Goal: Task Accomplishment & Management: Manage account settings

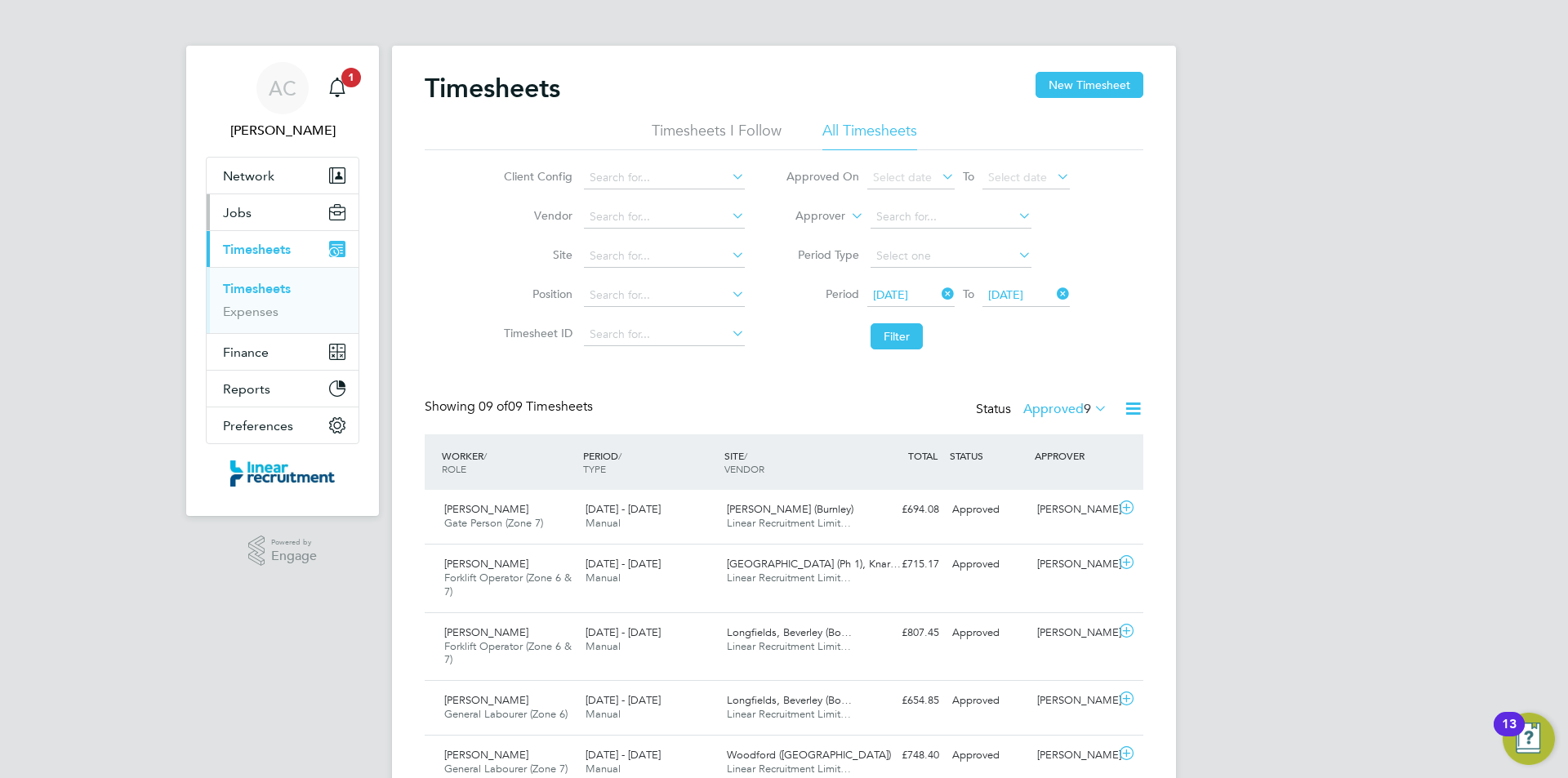
click at [259, 202] on button "Jobs" at bounding box center [282, 212] width 152 height 36
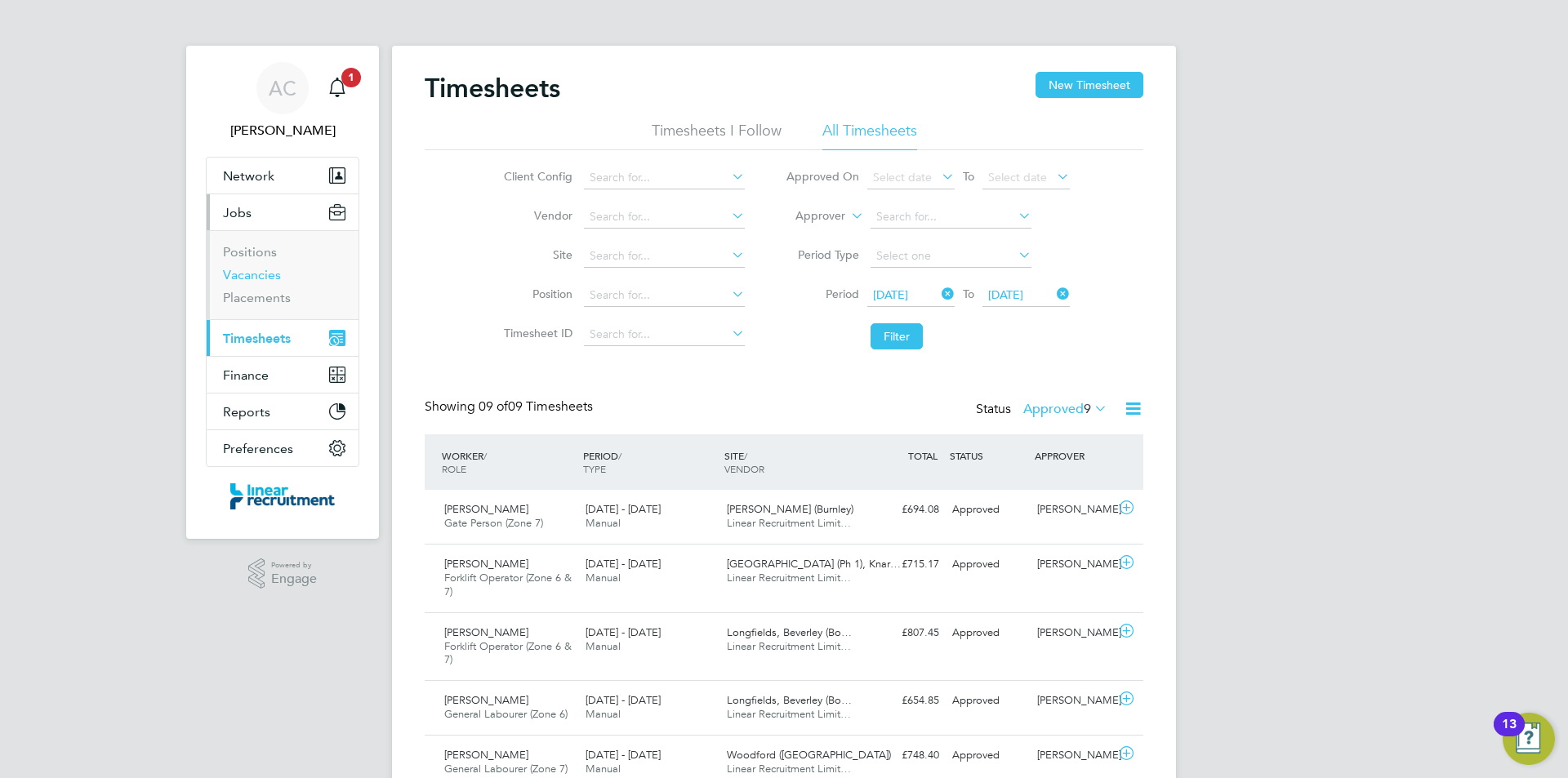
click at [274, 278] on link "Vacancies" at bounding box center [252, 274] width 58 height 16
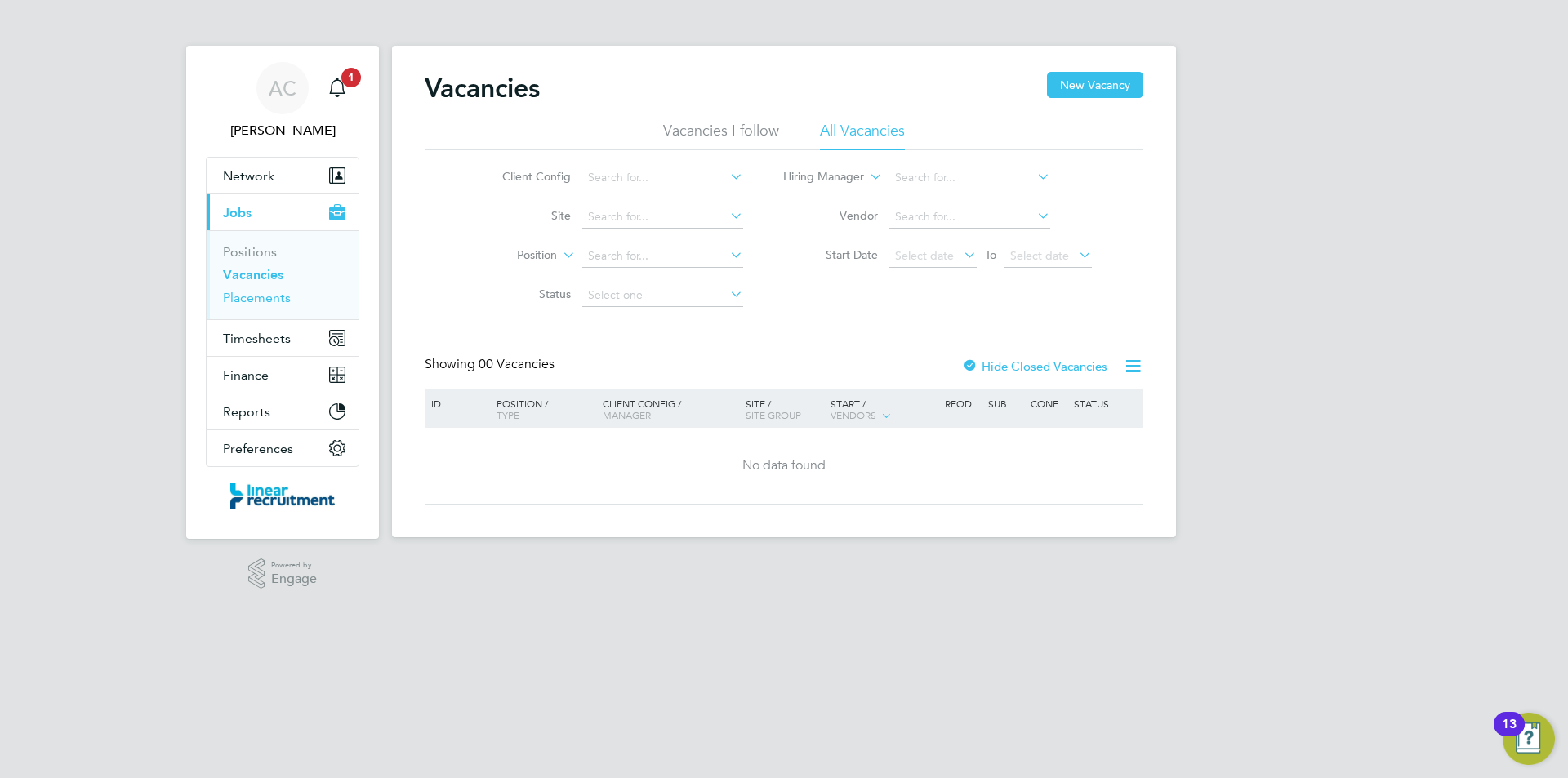
click at [276, 300] on link "Placements" at bounding box center [257, 297] width 68 height 16
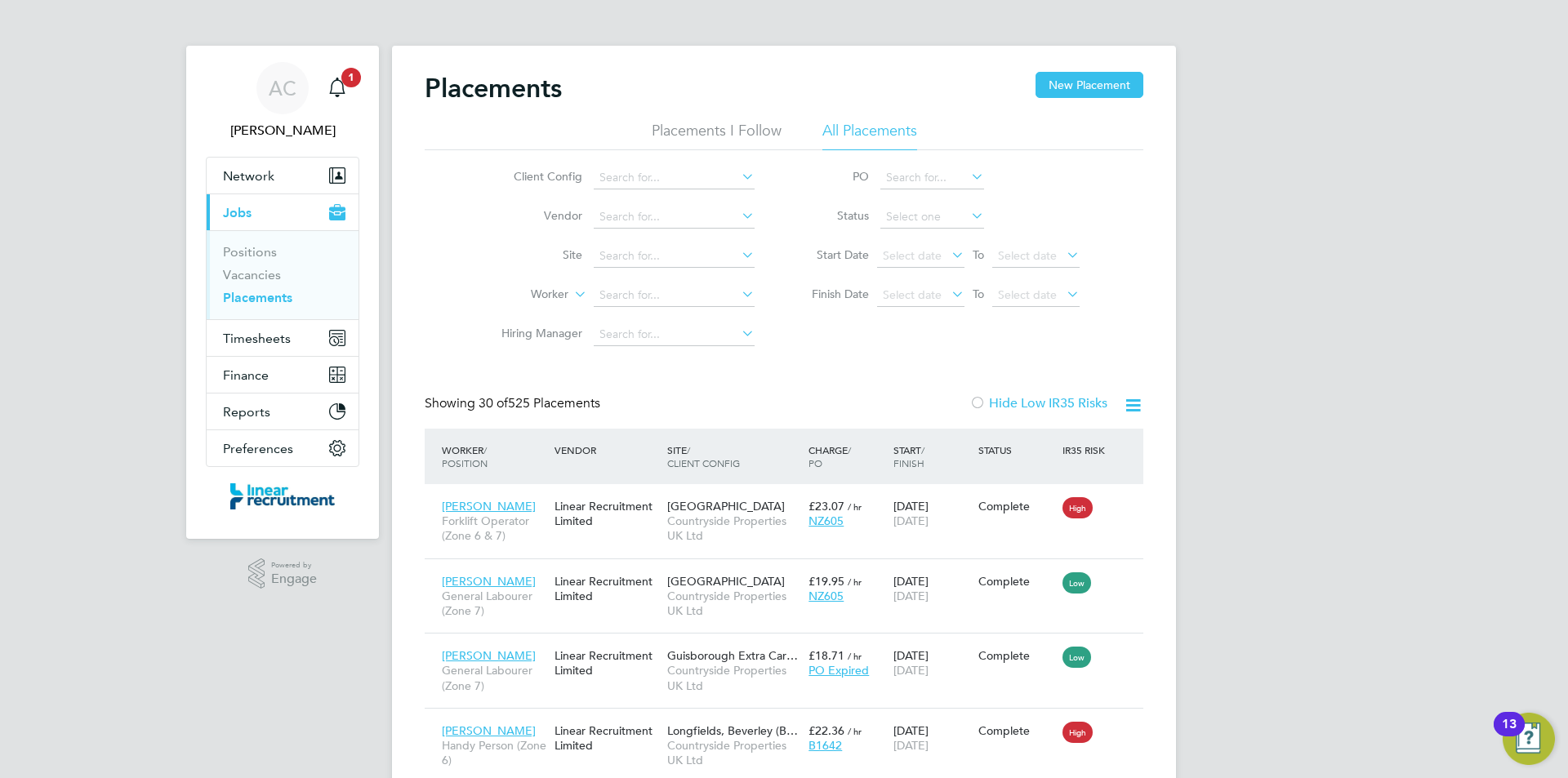
click at [271, 263] on li "Positions" at bounding box center [284, 256] width 122 height 23
click at [278, 265] on li "Positions" at bounding box center [284, 256] width 122 height 23
click at [278, 267] on link "Vacancies" at bounding box center [252, 274] width 58 height 16
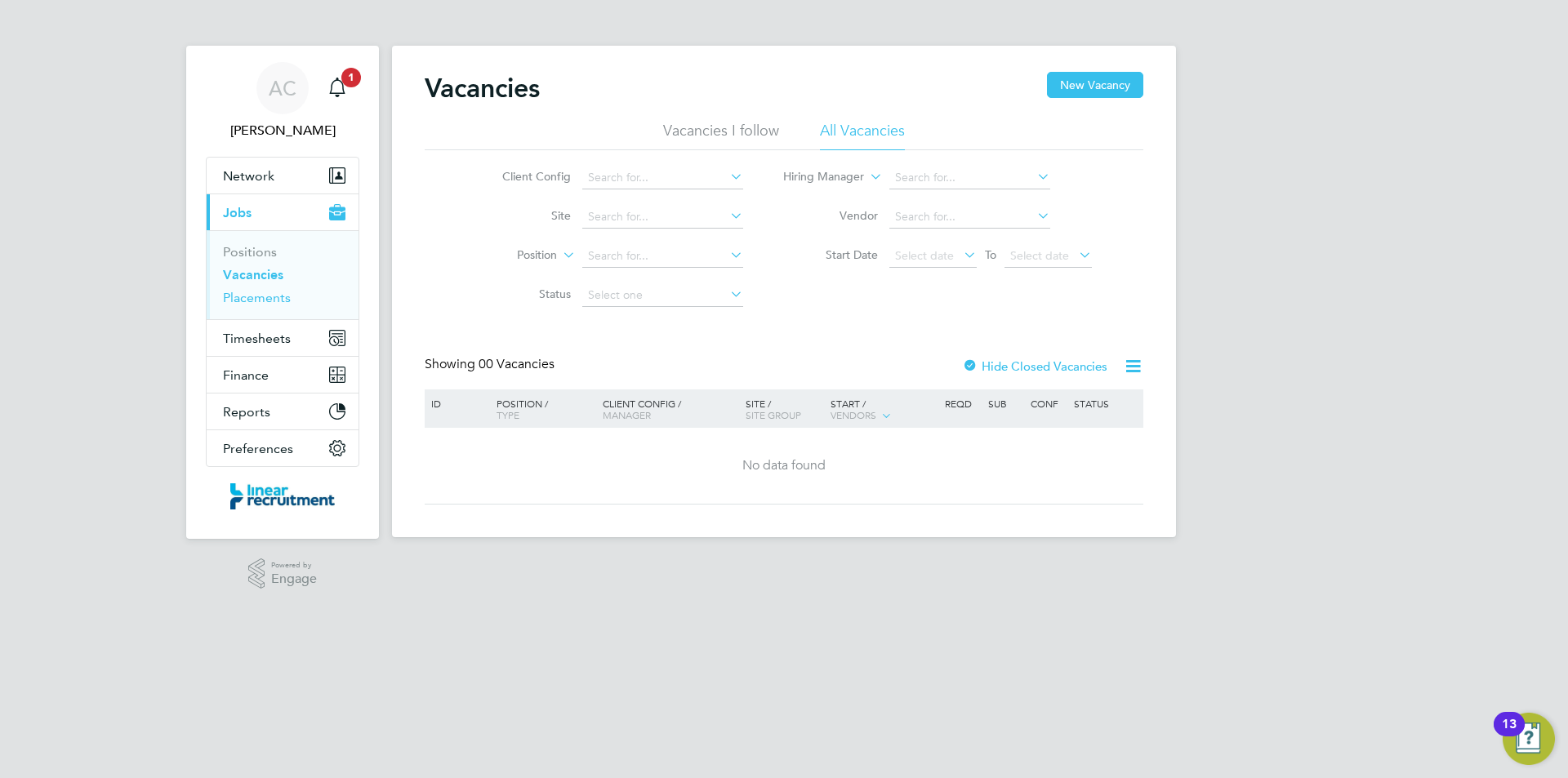
click at [264, 302] on link "Placements" at bounding box center [257, 297] width 68 height 16
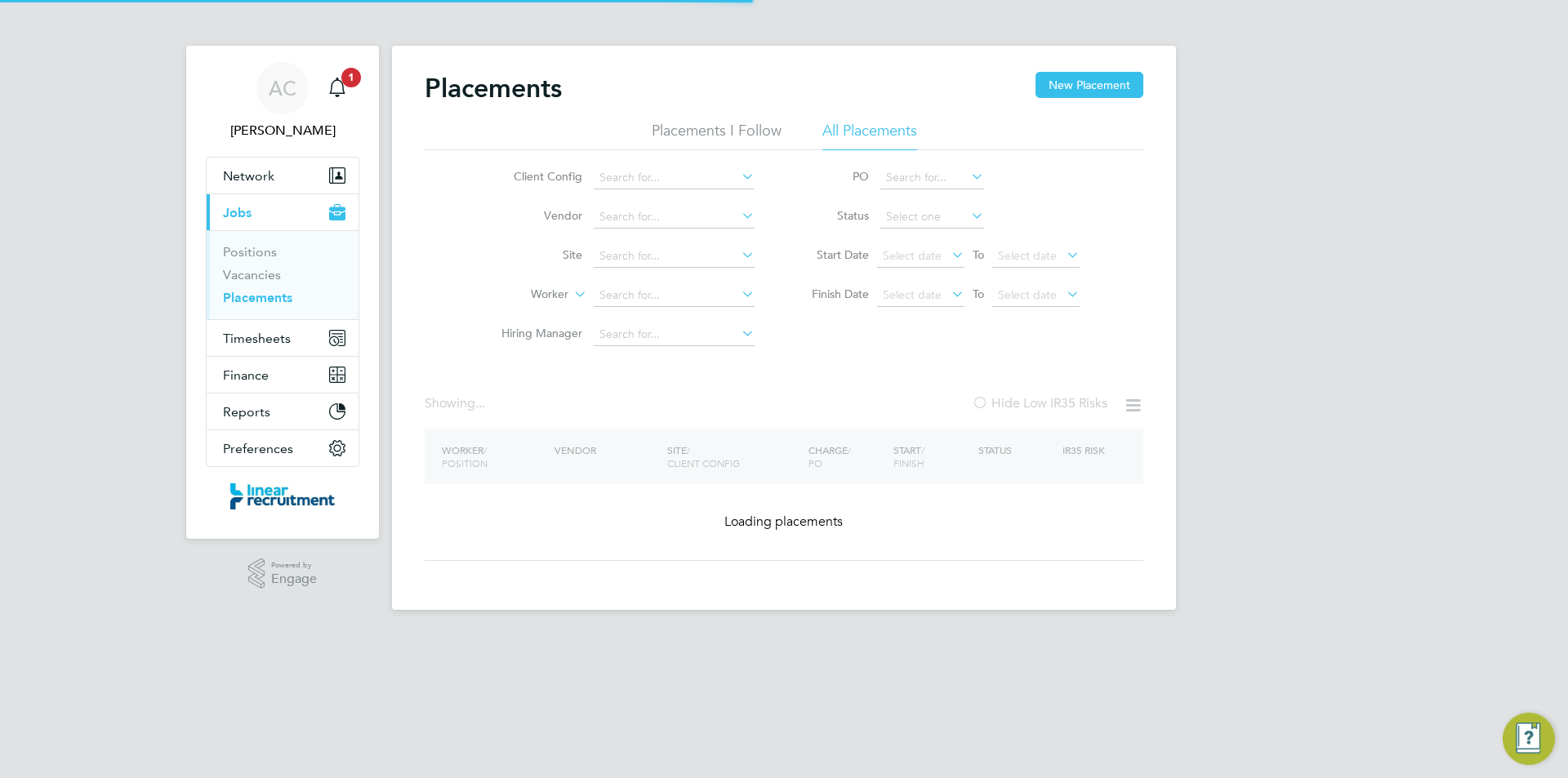
click at [623, 280] on li "Worker" at bounding box center [622, 295] width 307 height 39
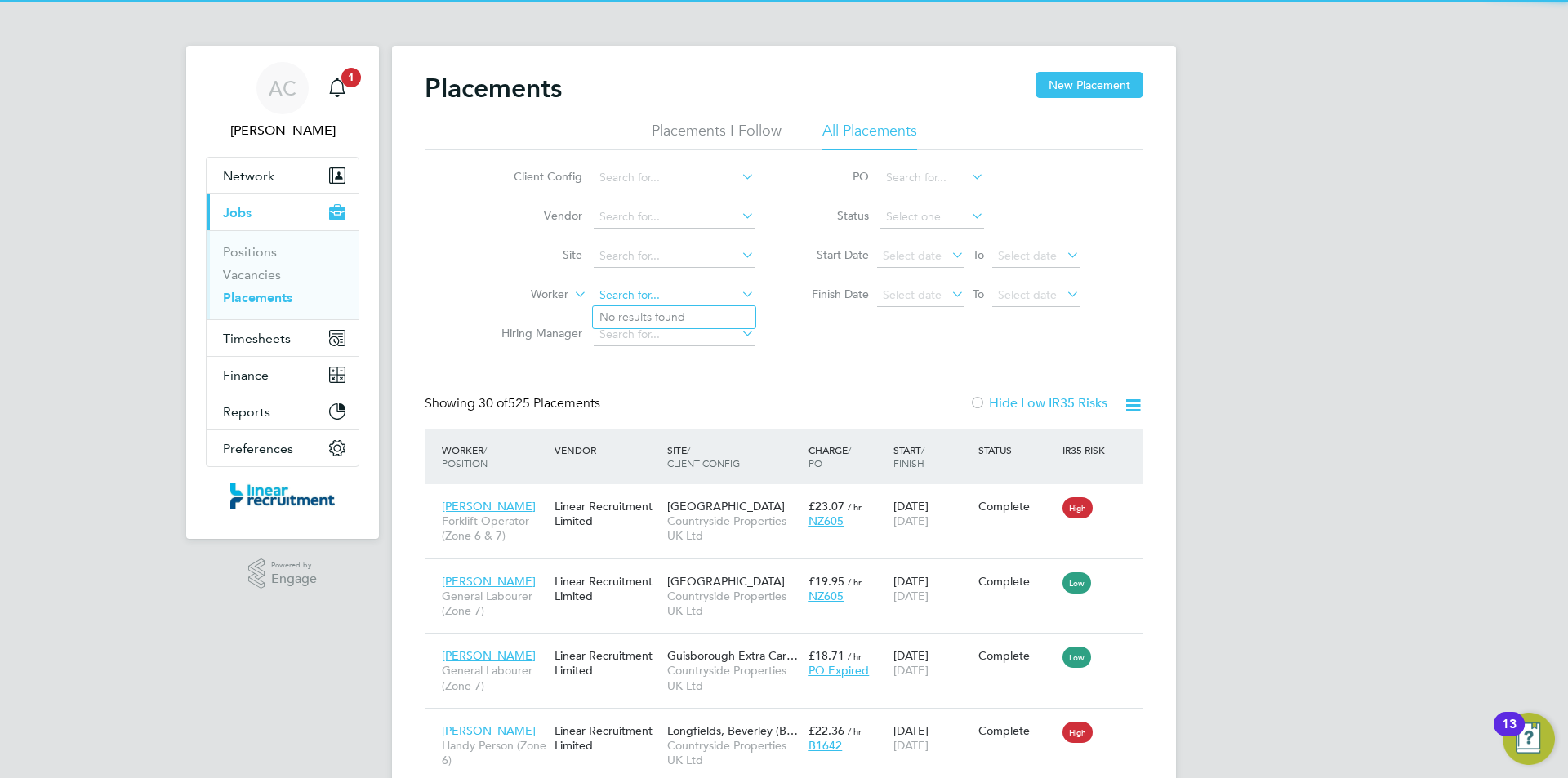
click at [633, 298] on input at bounding box center [674, 296] width 161 height 23
type input "adam rook"
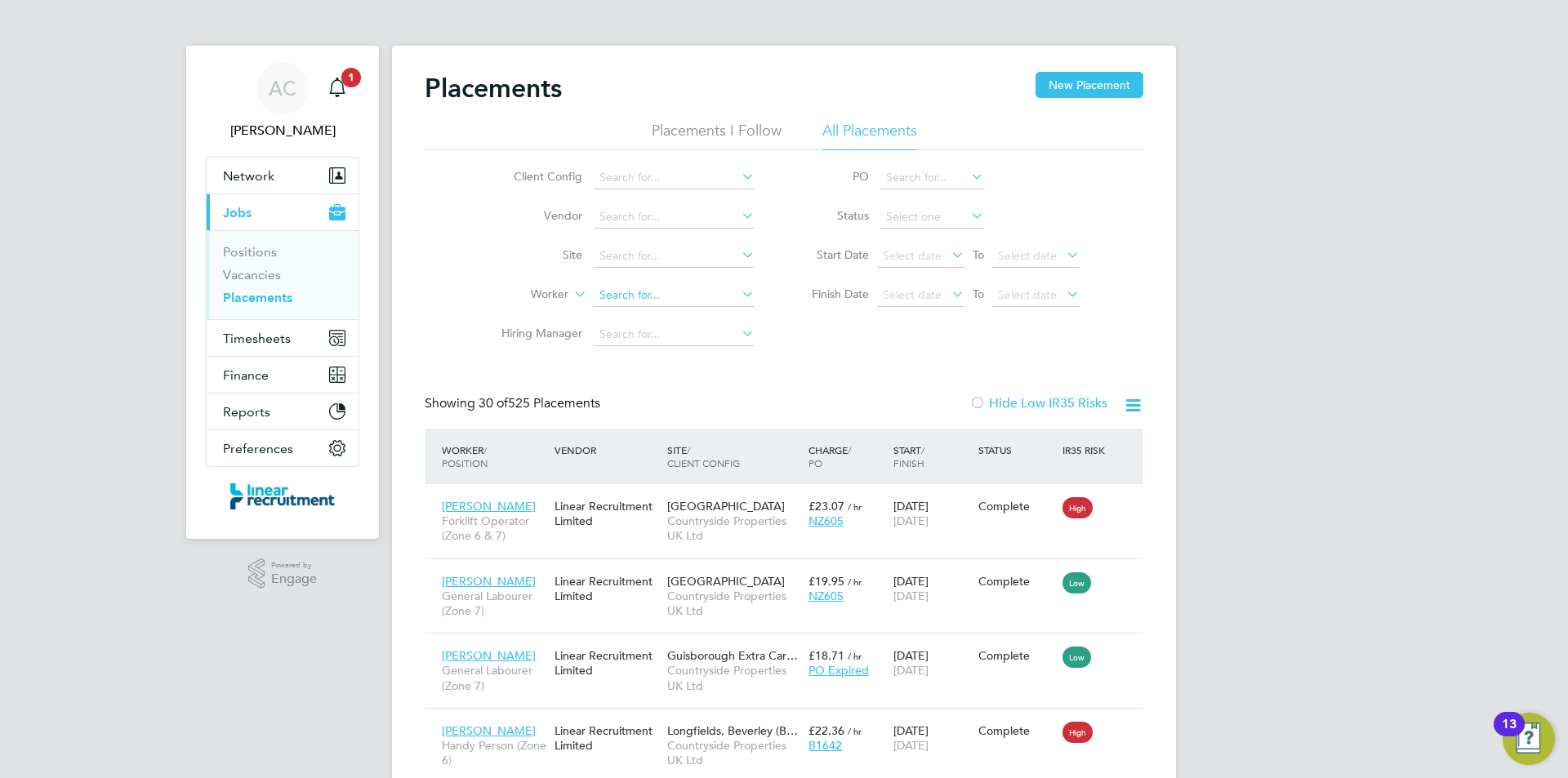
click at [656, 301] on input at bounding box center [674, 296] width 161 height 23
click at [697, 324] on b "Rook" at bounding box center [711, 318] width 29 height 14
type input "Adam Rook"
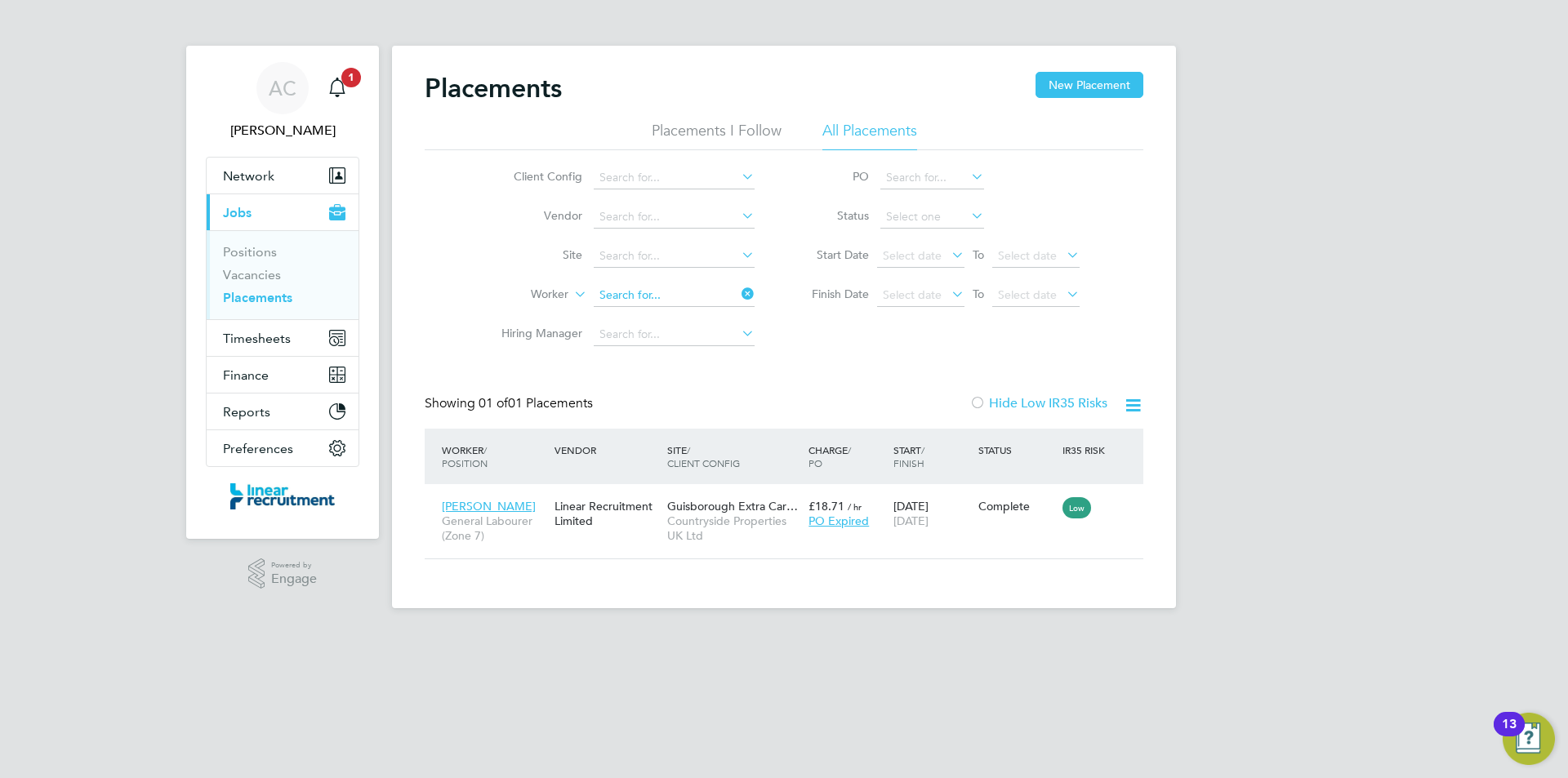
click at [640, 300] on input at bounding box center [674, 296] width 161 height 23
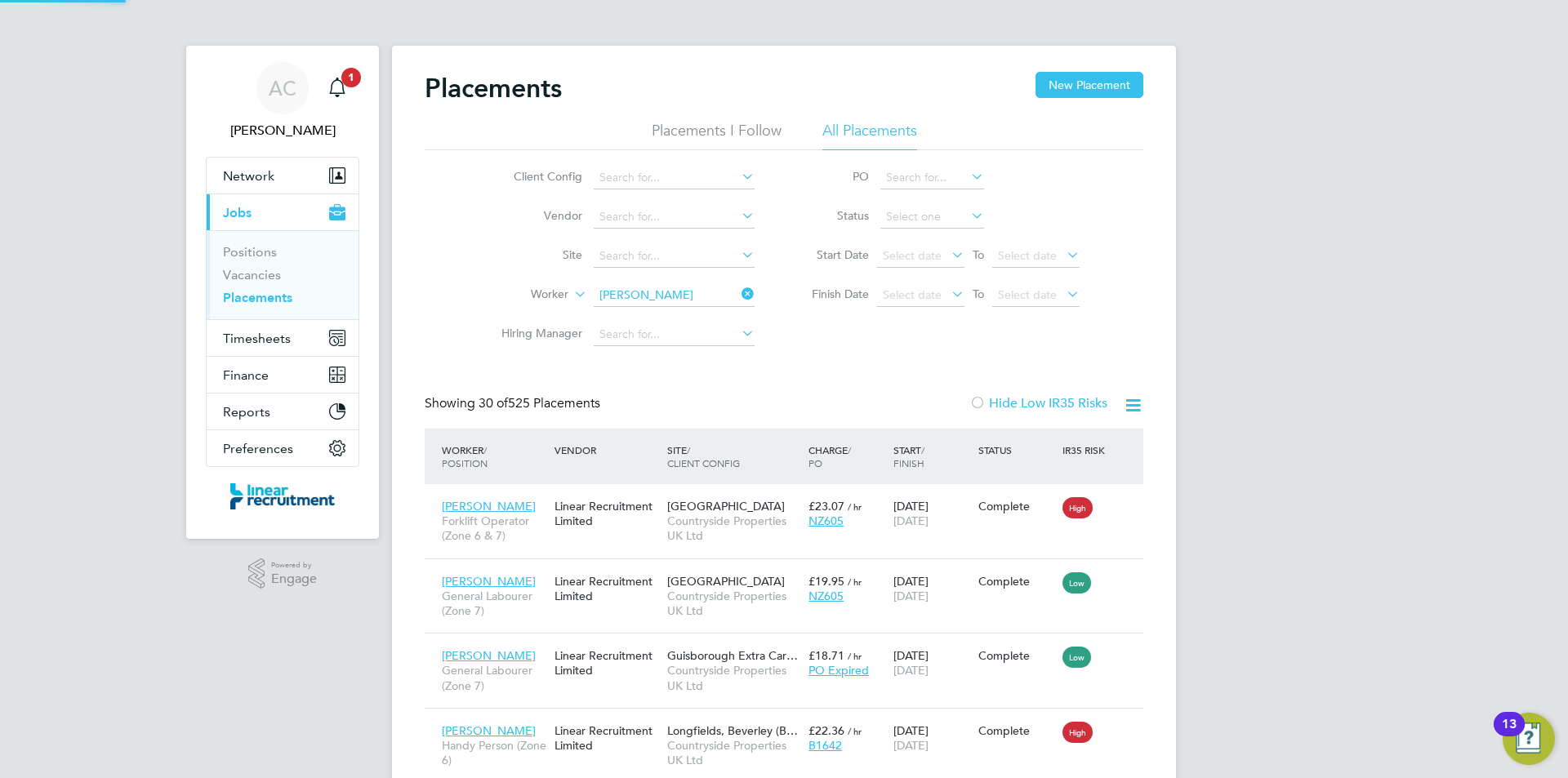
click at [697, 323] on b "Horne" at bounding box center [744, 318] width 95 height 14
type input "George Horne"
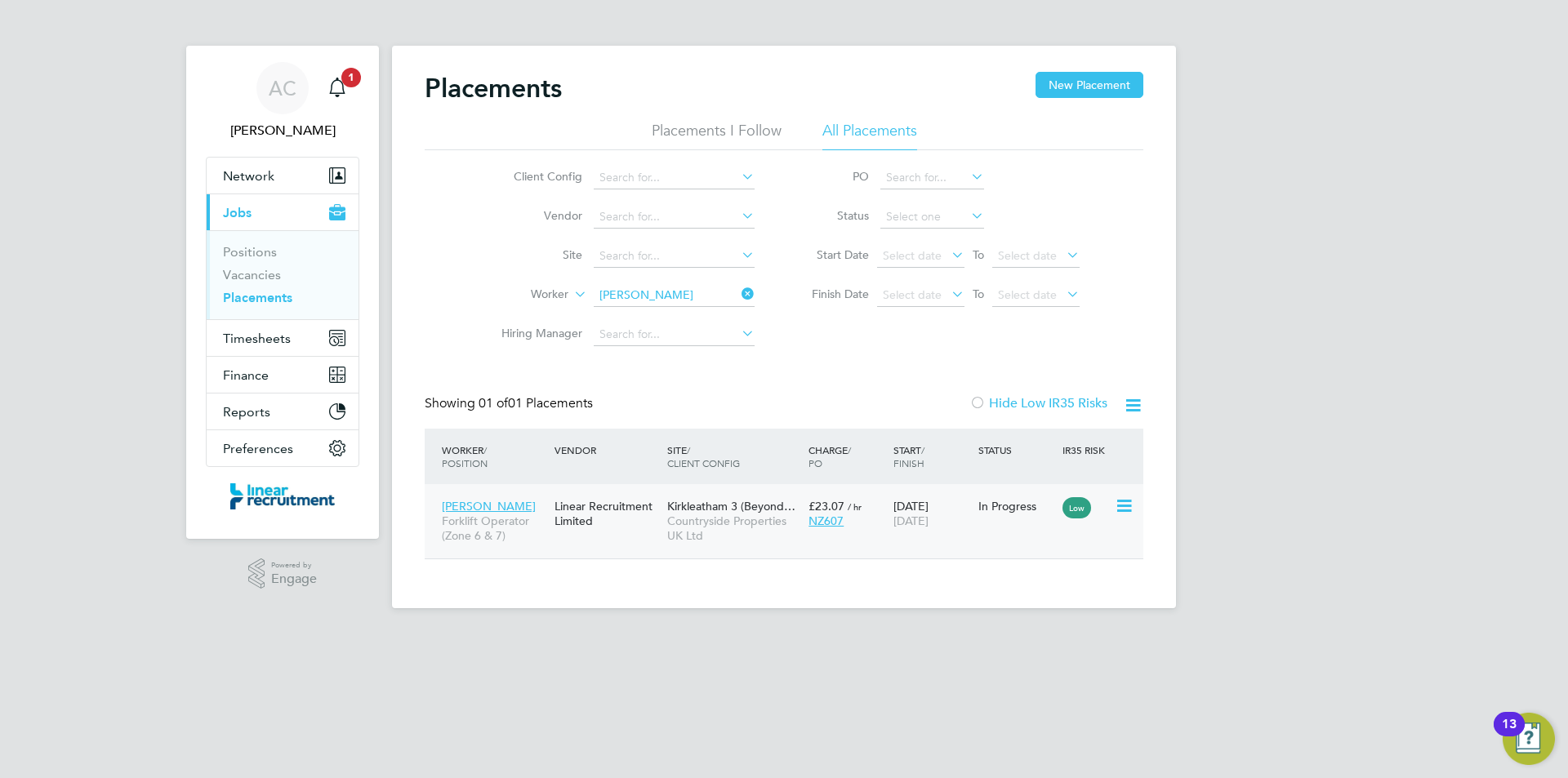
click at [653, 546] on div "George Horne Forklift Operator (Zone 6 & 7) Linear Recruitment Limited Kirkleat…" at bounding box center [784, 521] width 718 height 74
click at [708, 291] on input at bounding box center [674, 296] width 161 height 23
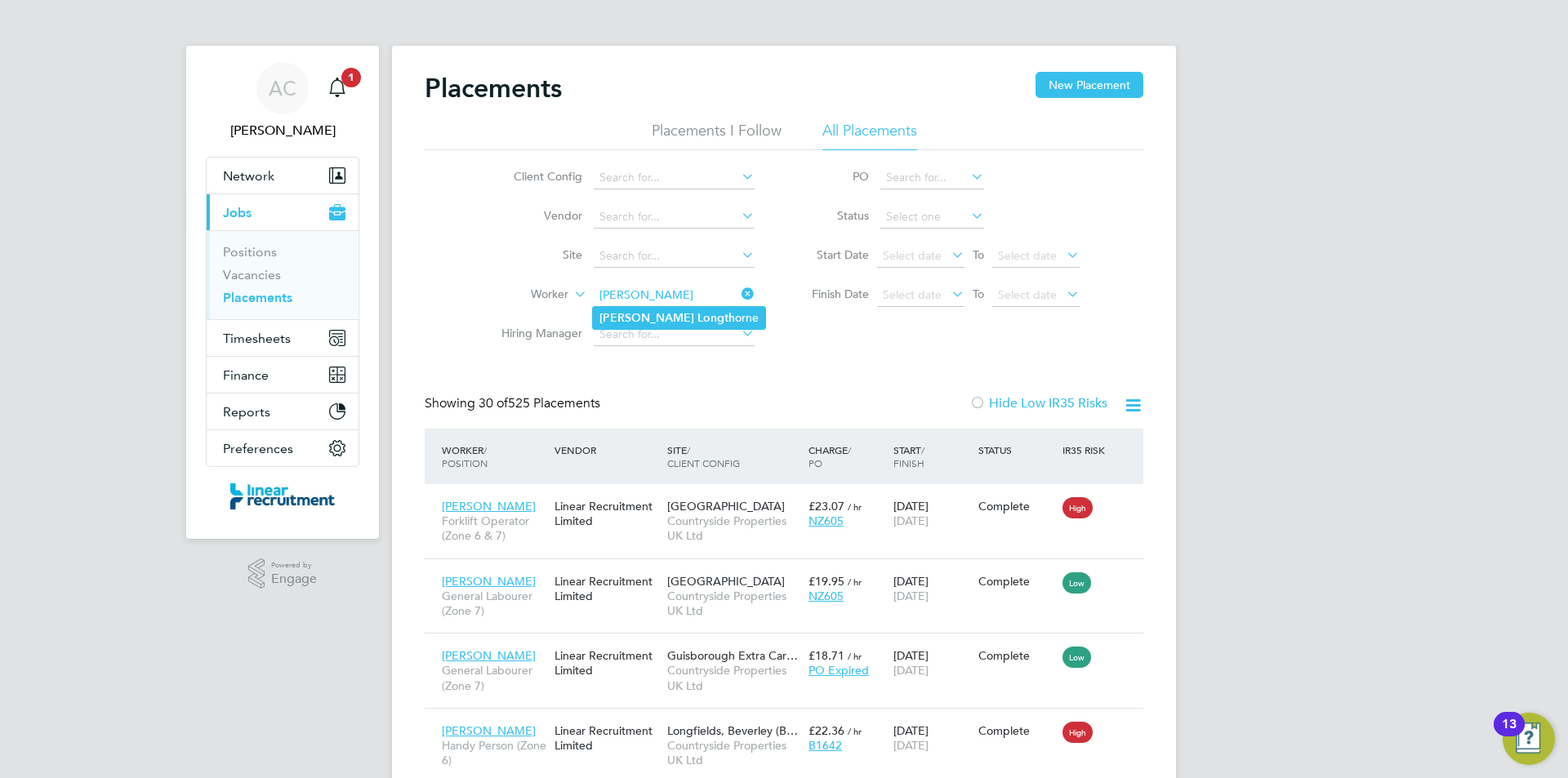
click at [717, 310] on li "Shaun Longth orne" at bounding box center [679, 318] width 173 height 22
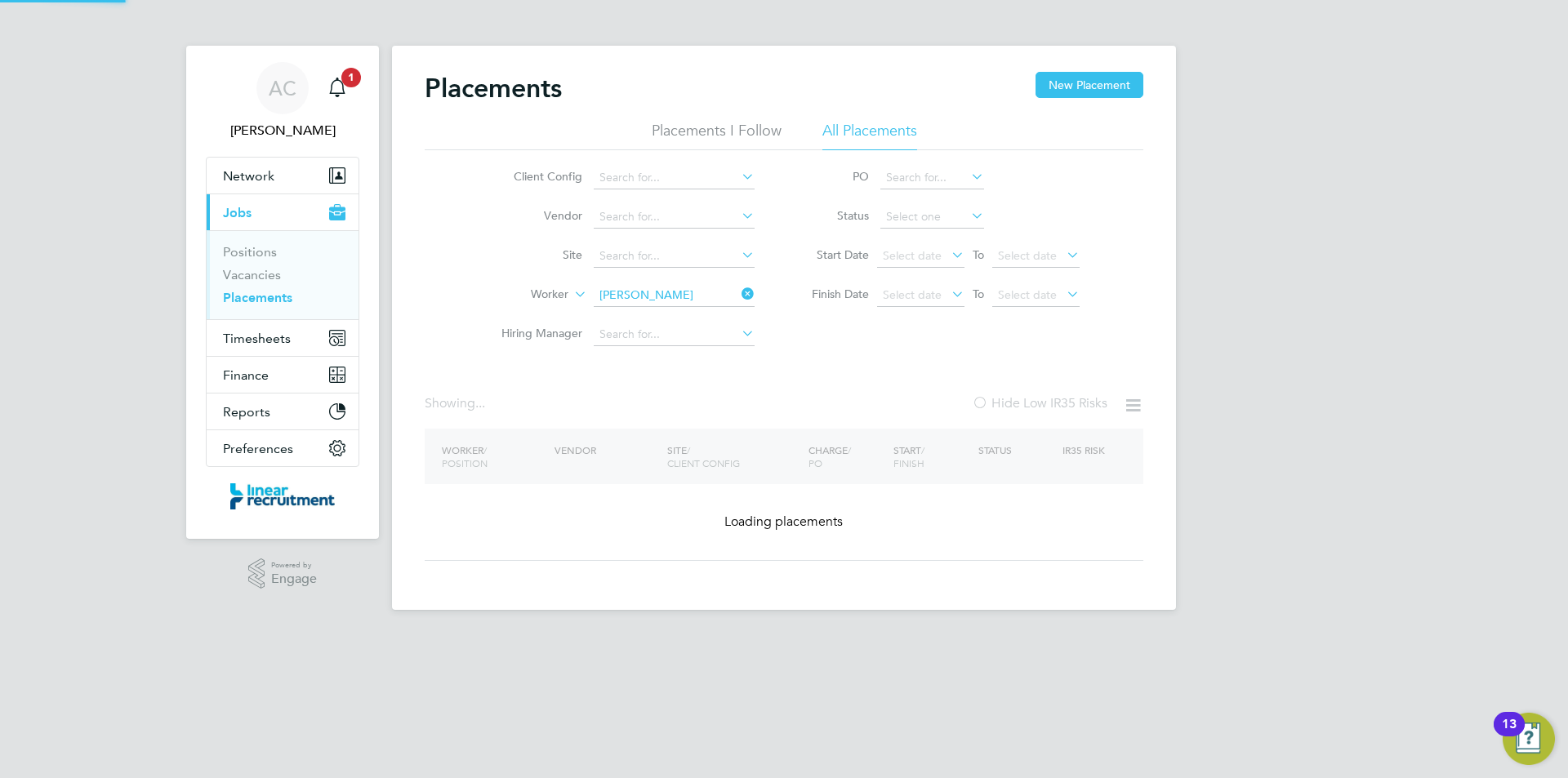
type input "Shaun Longthorne"
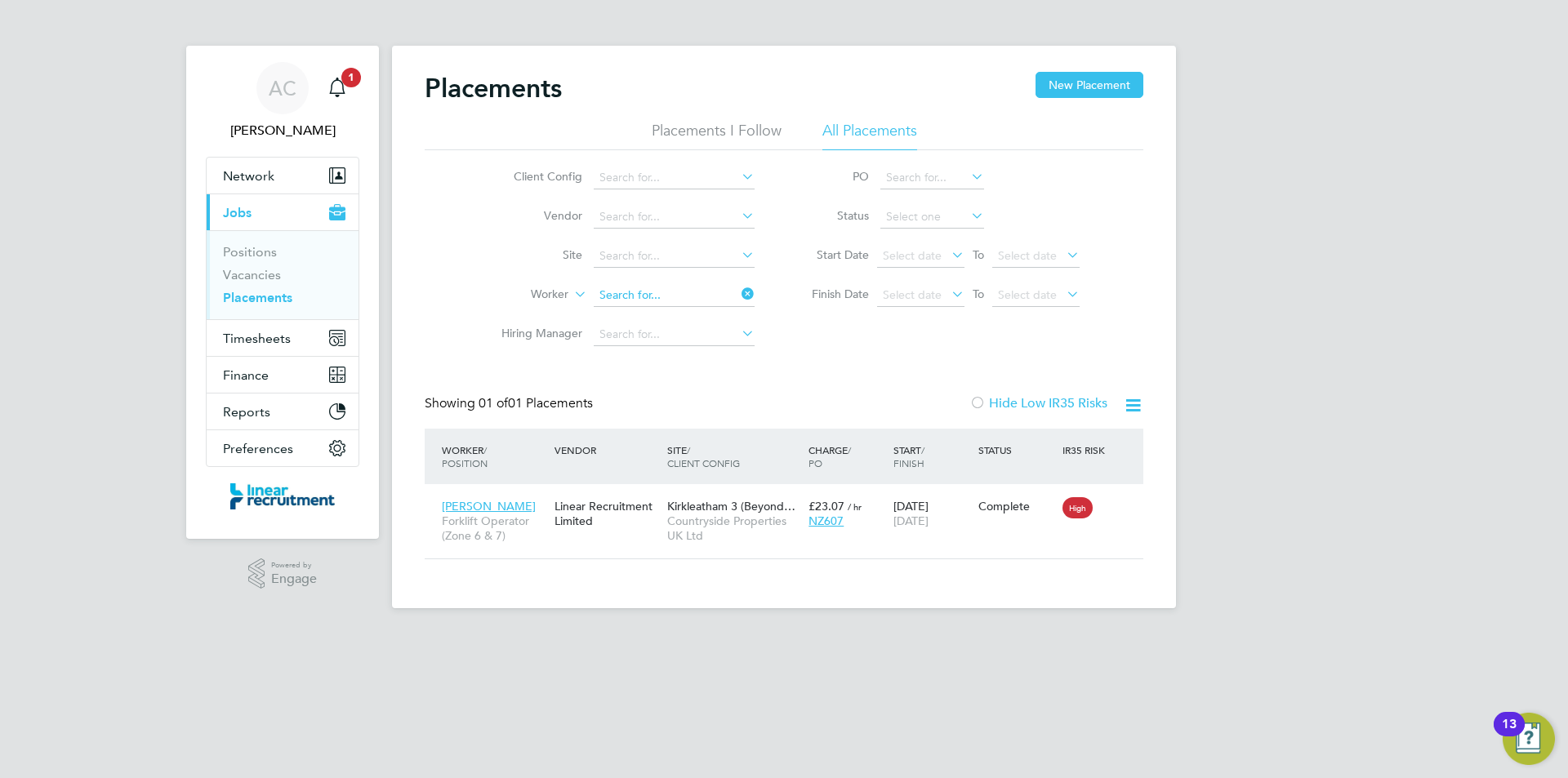
click at [694, 297] on input at bounding box center [674, 296] width 161 height 23
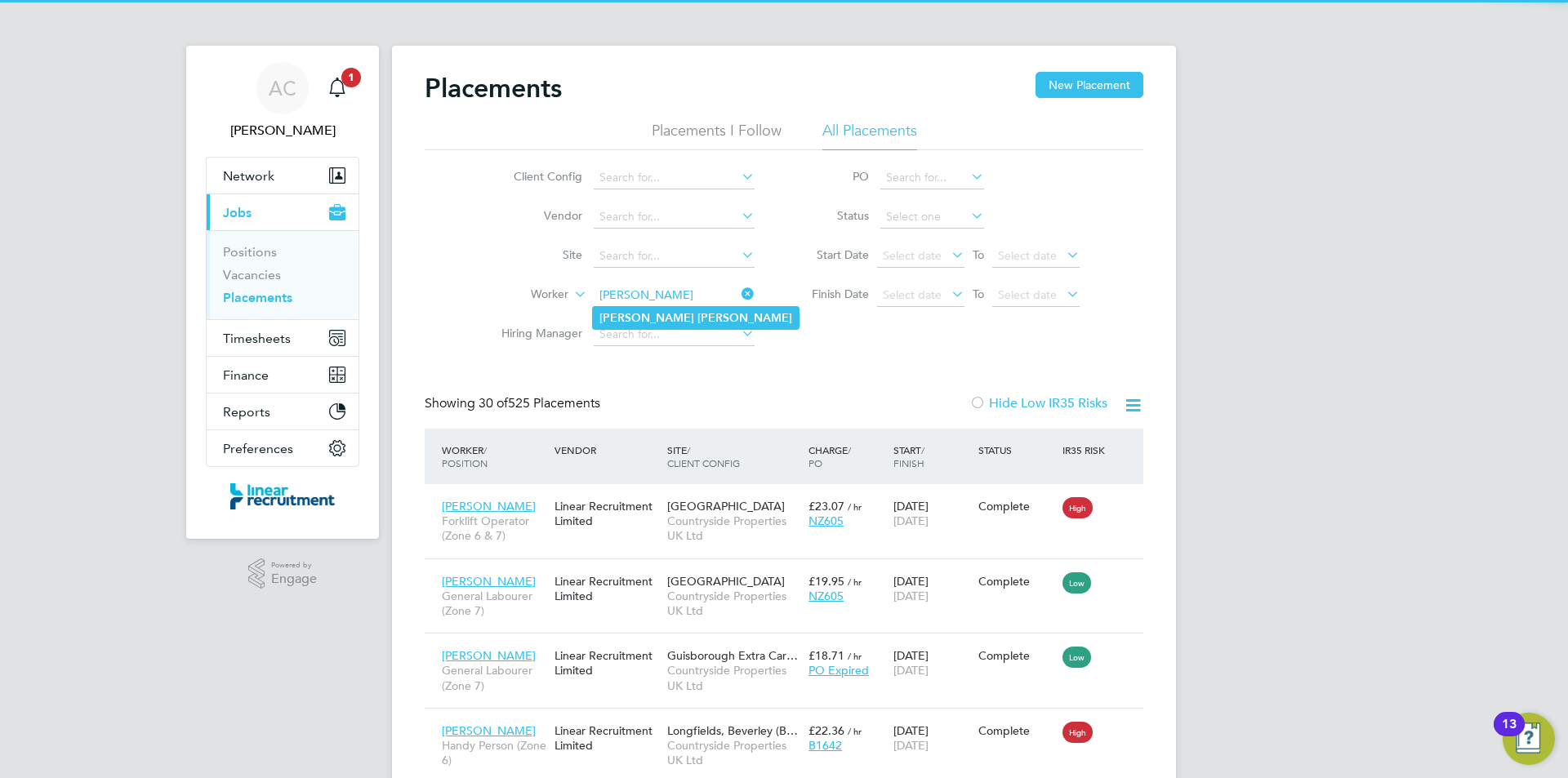
click at [695, 314] on li "David Hewitt" at bounding box center [695, 318] width 206 height 22
type input "David Hewitt"
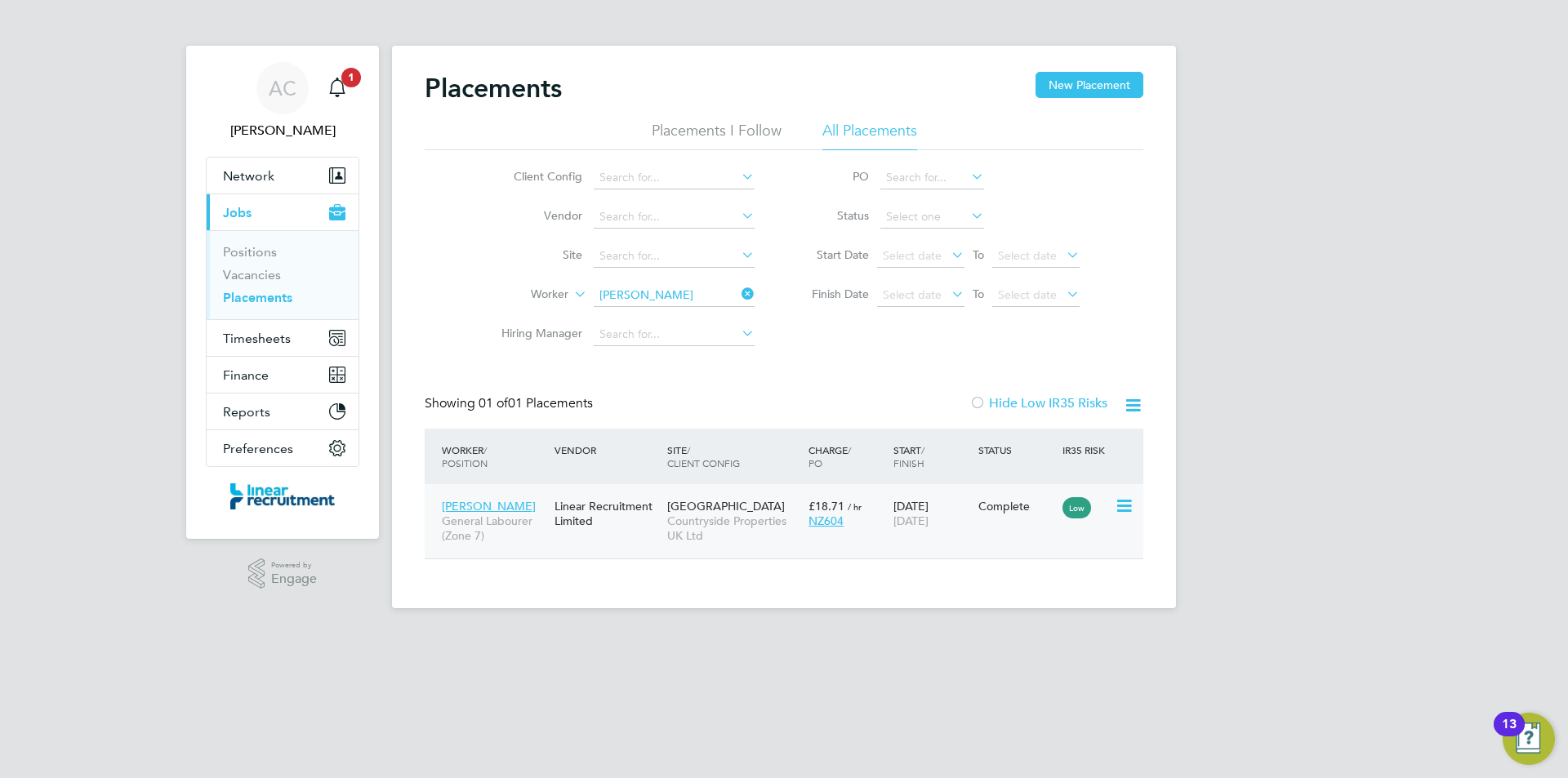
click at [770, 532] on span "Countryside Properties UK Ltd" at bounding box center [733, 529] width 133 height 30
click at [647, 294] on input "David Hewitt" at bounding box center [674, 296] width 161 height 23
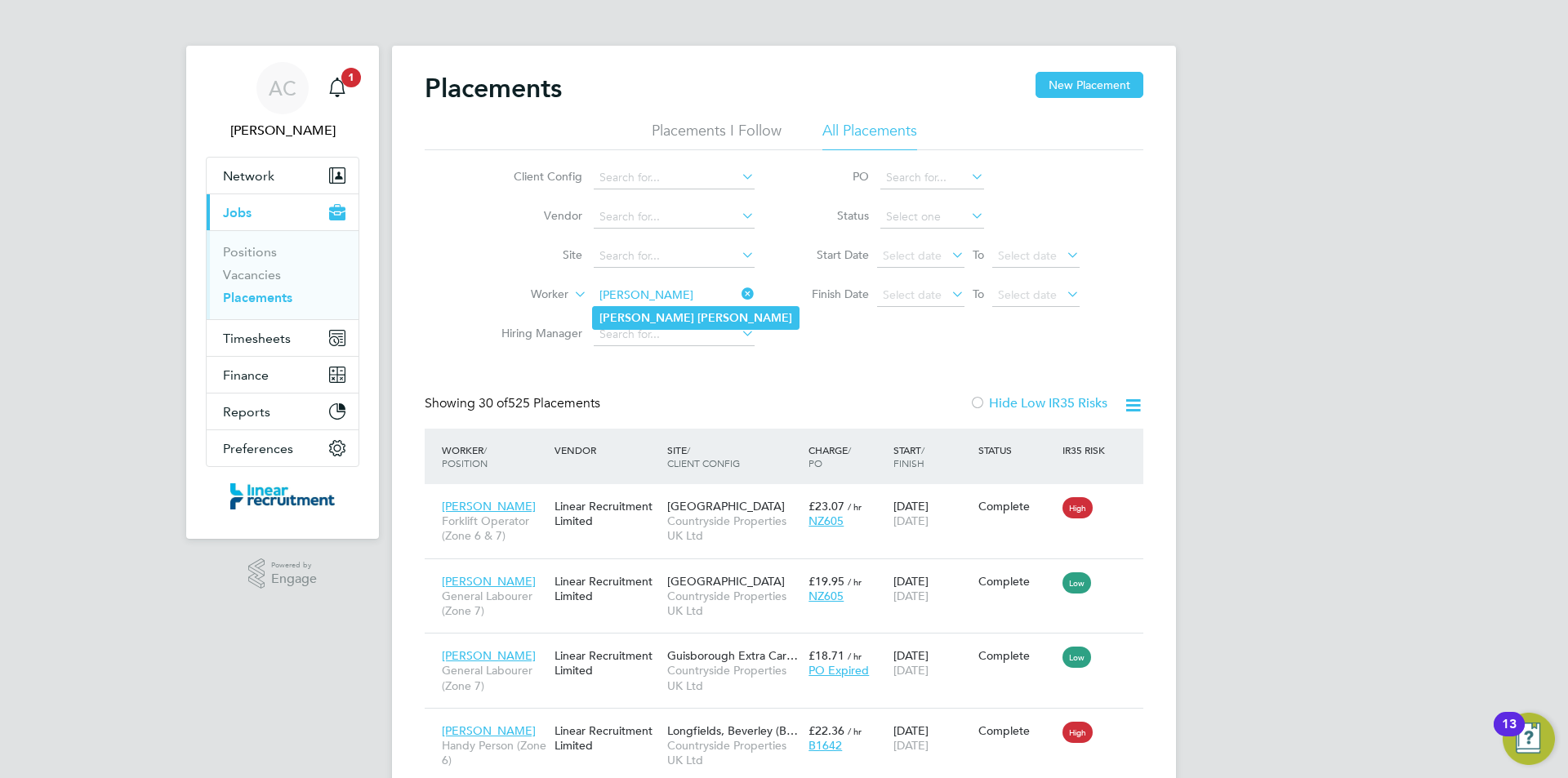
click at [653, 312] on li "Neil Rudd" at bounding box center [695, 318] width 206 height 22
type input "Neil Rudd"
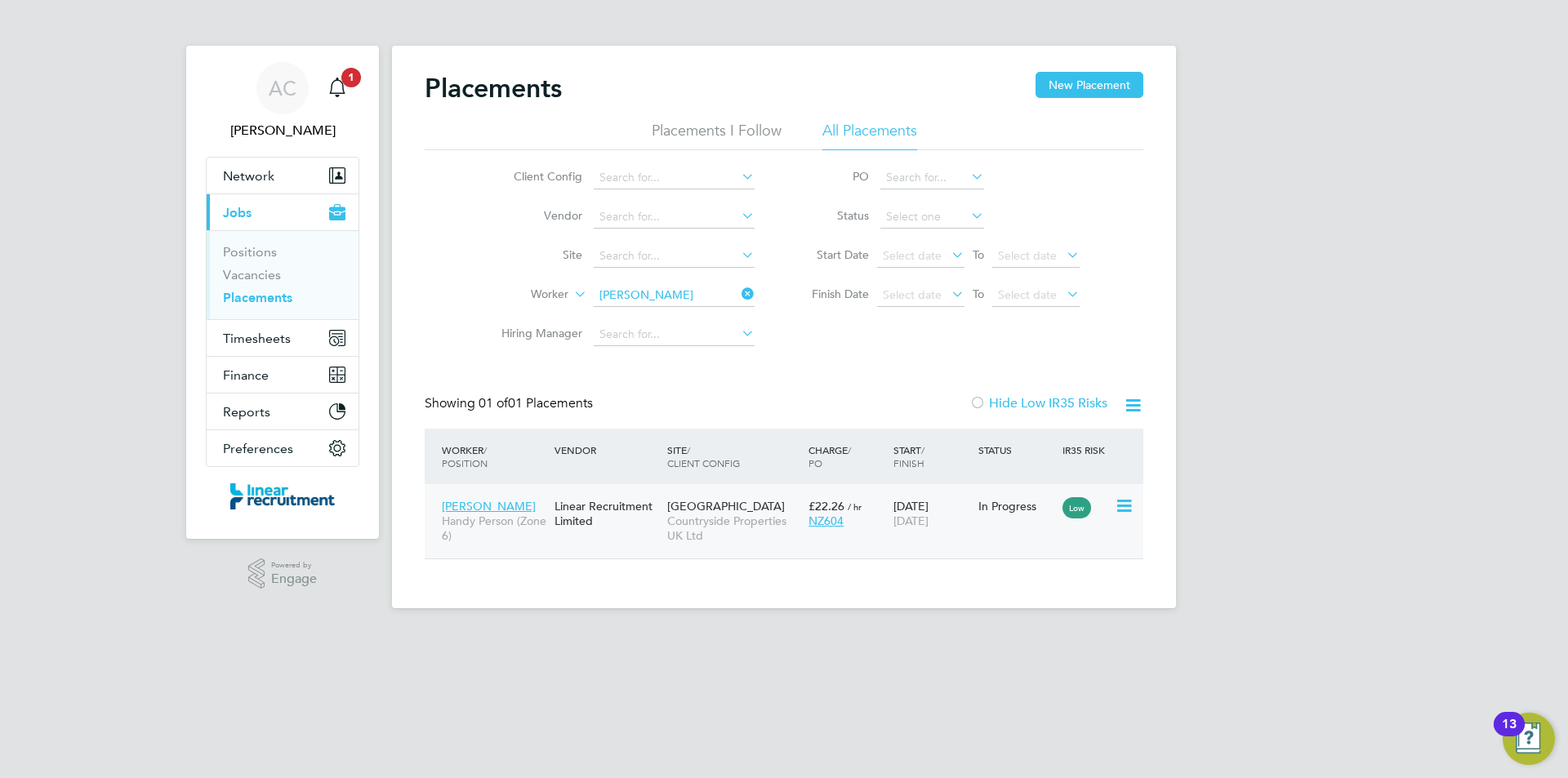
click at [756, 531] on span "Countryside Properties UK Ltd" at bounding box center [733, 529] width 133 height 30
click at [660, 293] on input at bounding box center [674, 296] width 161 height 23
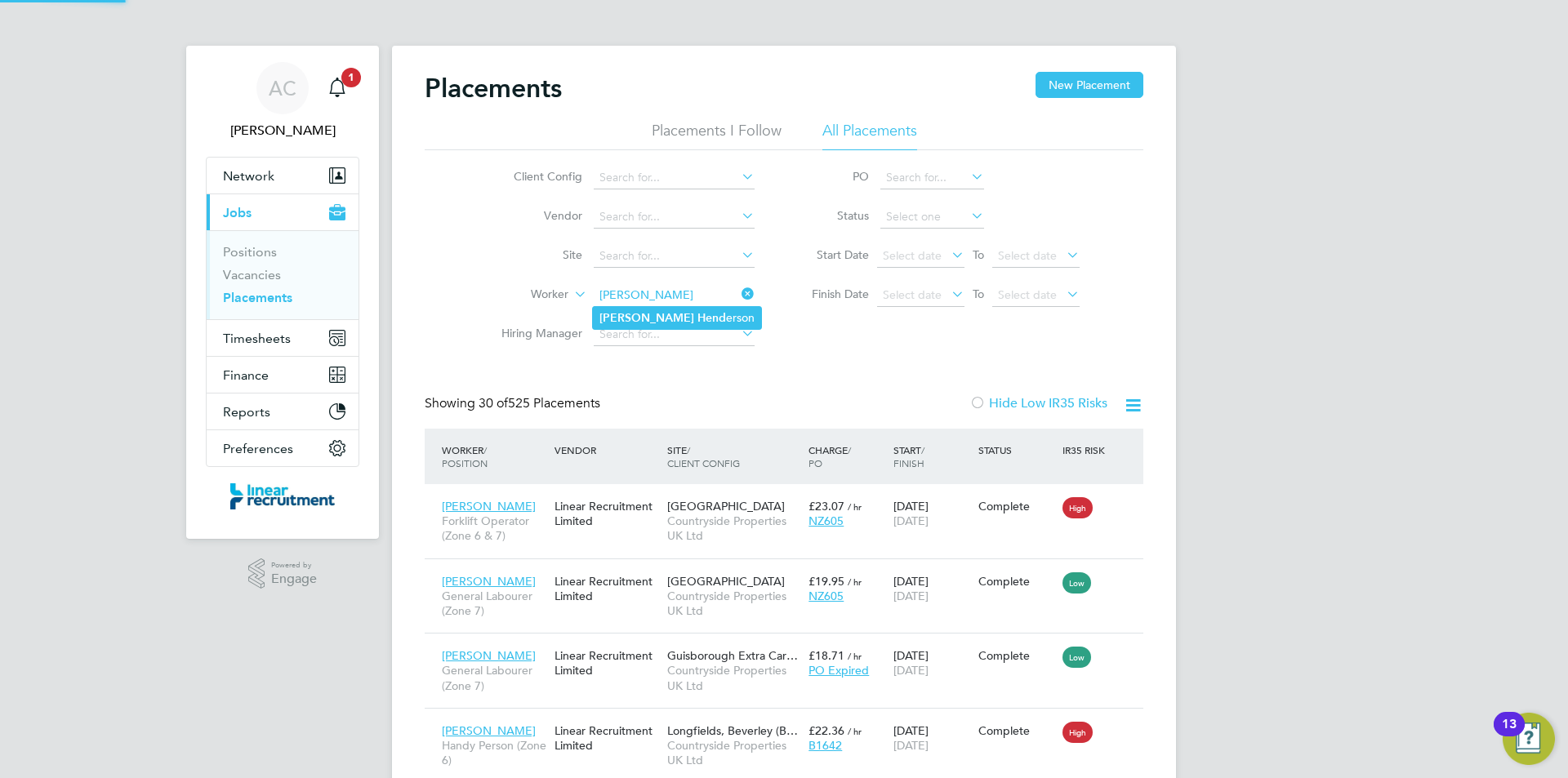
click at [660, 309] on li "Shane Hend erson" at bounding box center [677, 318] width 168 height 22
type input "Shane Henderson"
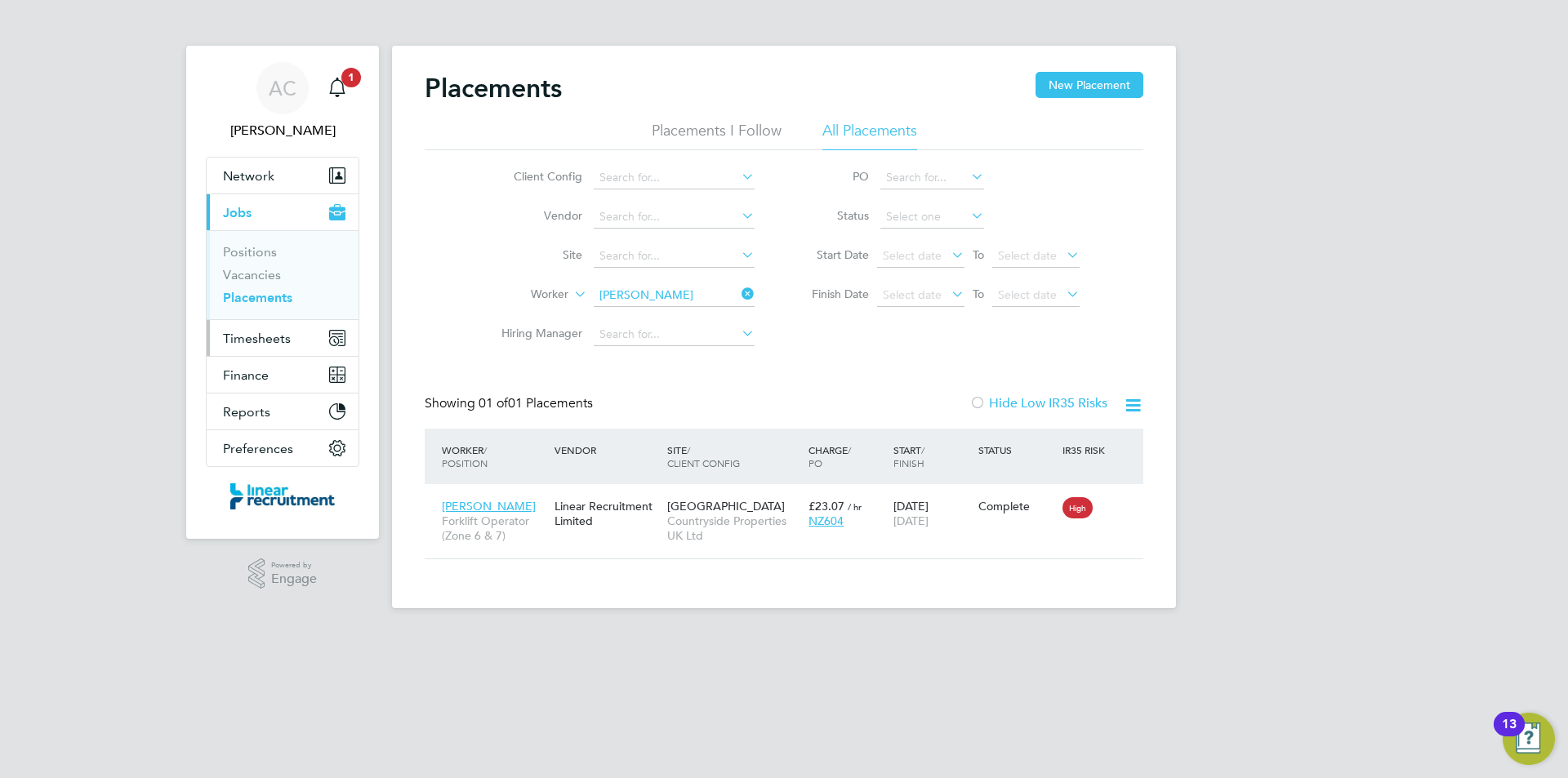
click at [261, 344] on span "Timesheets" at bounding box center [257, 338] width 68 height 16
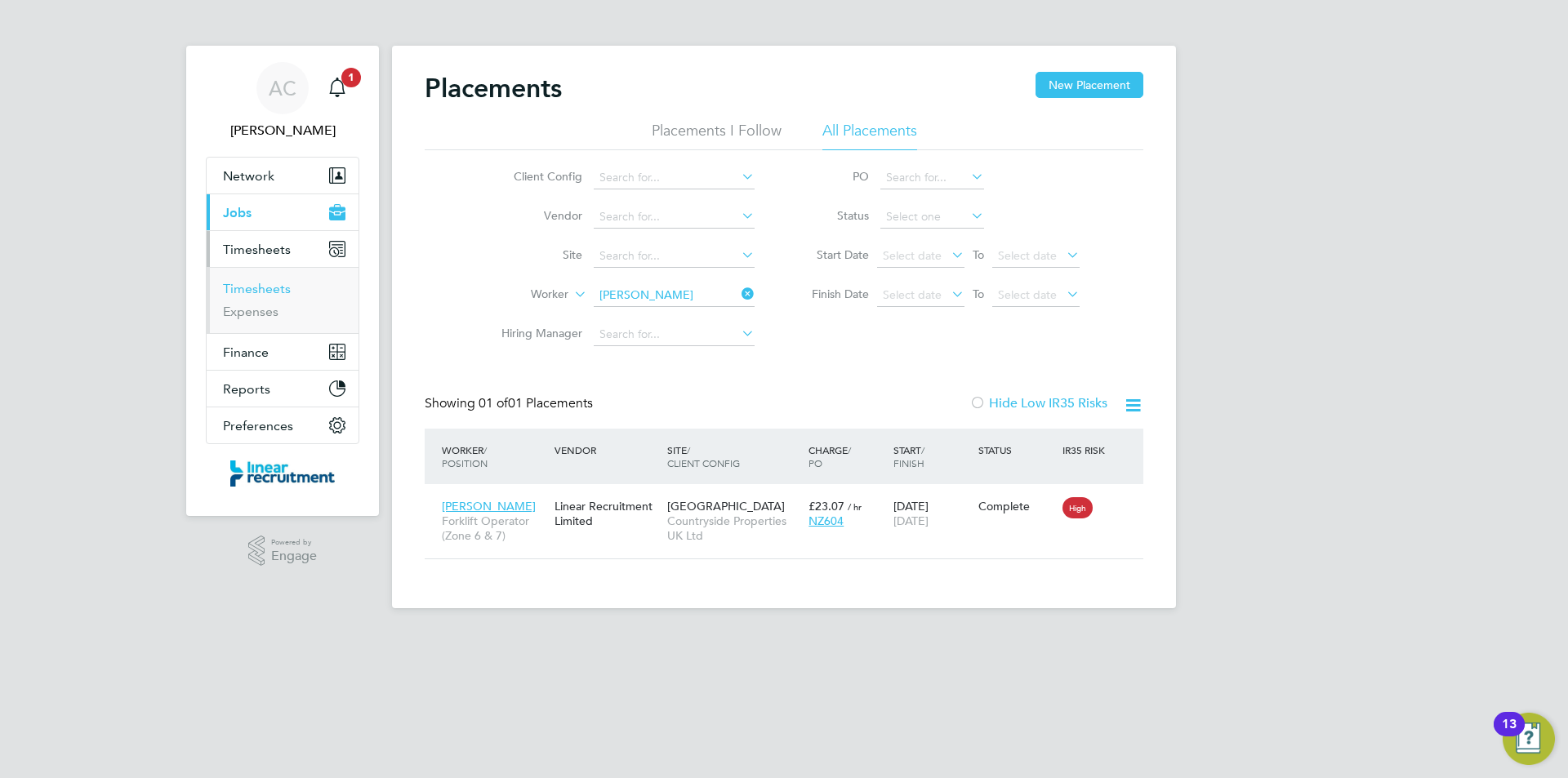
click at [262, 293] on link "Timesheets" at bounding box center [257, 288] width 68 height 16
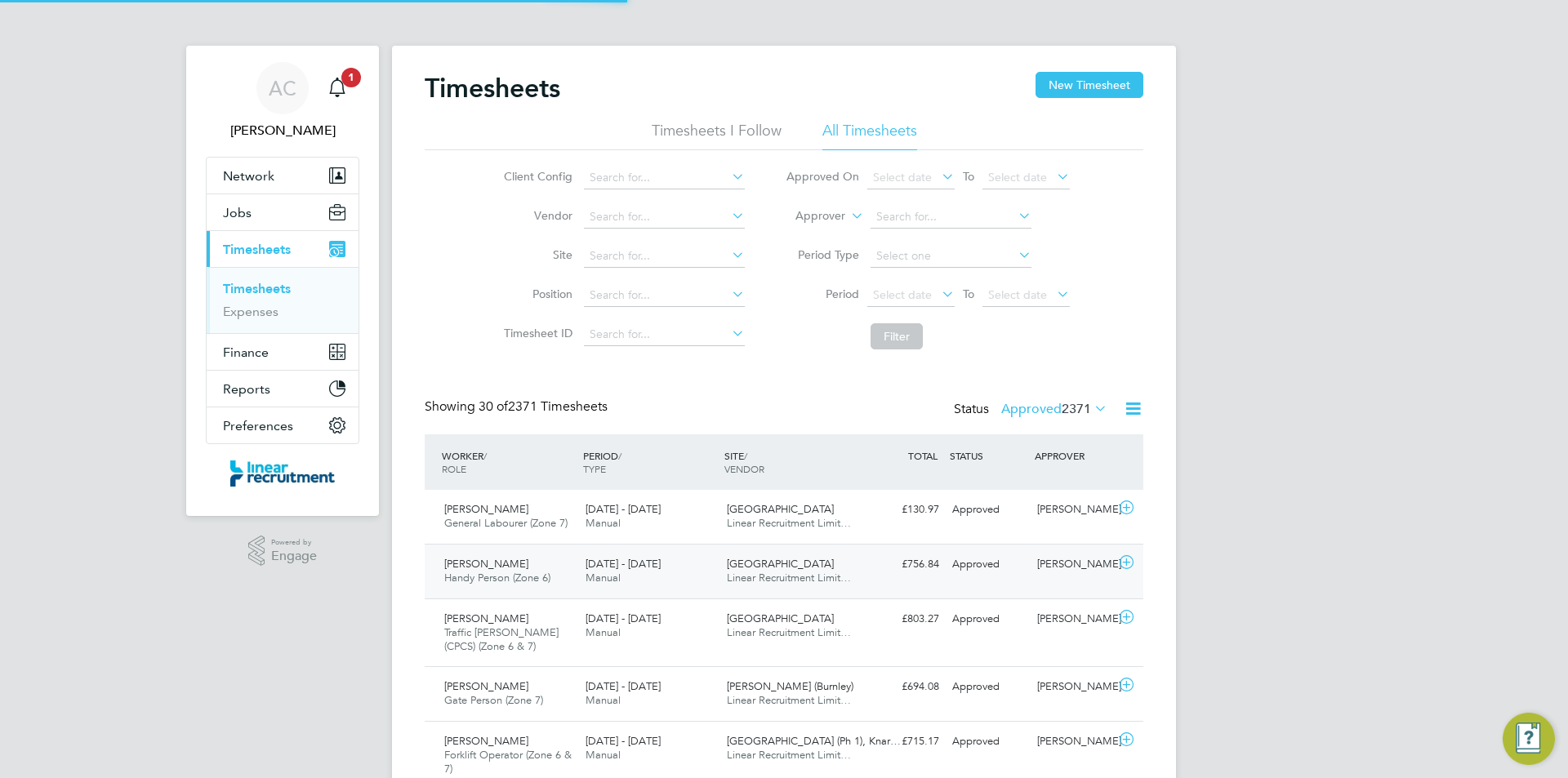
scroll to position [55, 142]
click at [1046, 402] on label "Approved 2371" at bounding box center [1054, 410] width 107 height 17
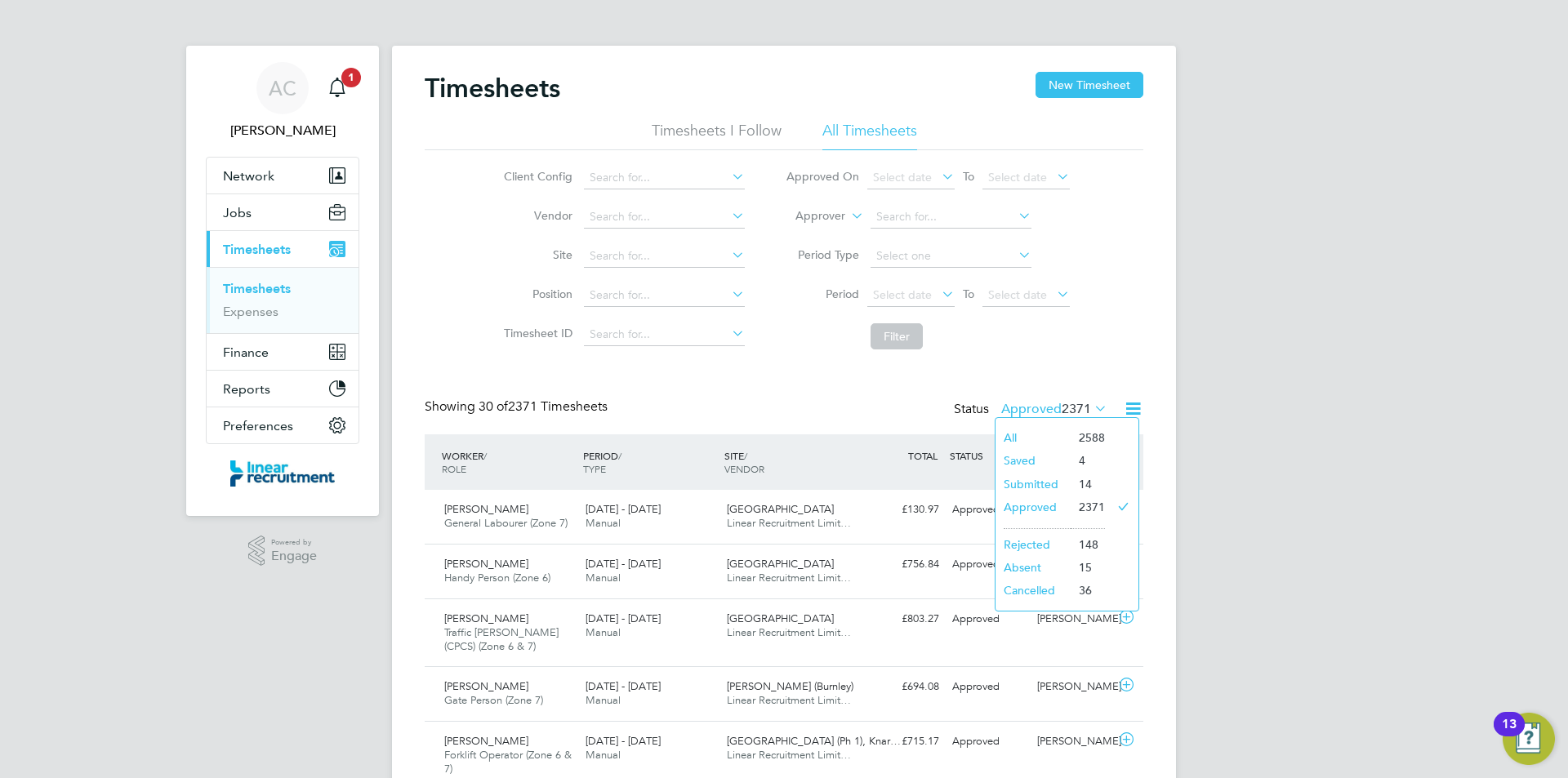
click at [1035, 485] on li "Submitted" at bounding box center [1032, 485] width 75 height 23
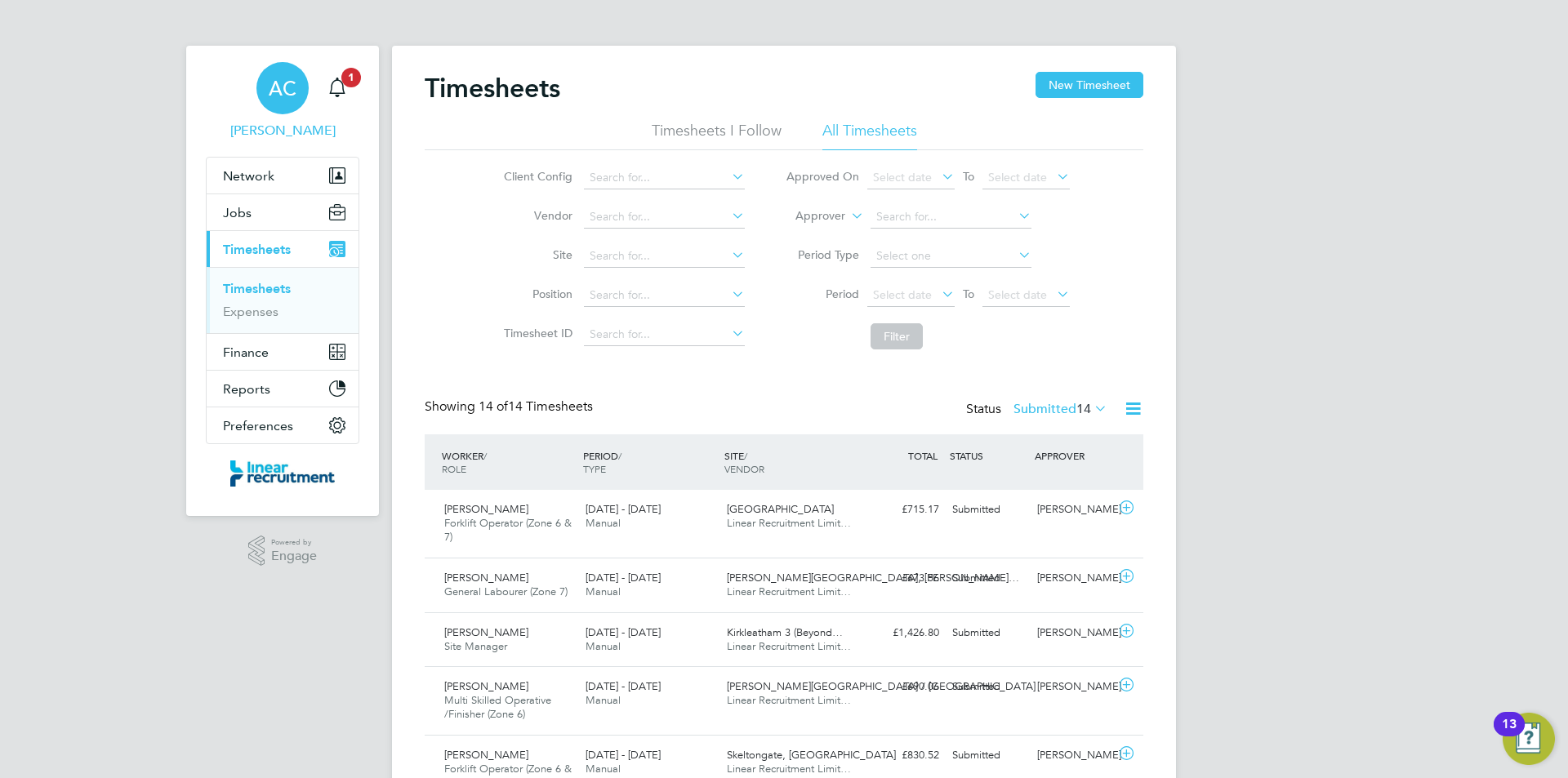
click at [358, 63] on link "AC Anneliese Clifton" at bounding box center [282, 101] width 154 height 78
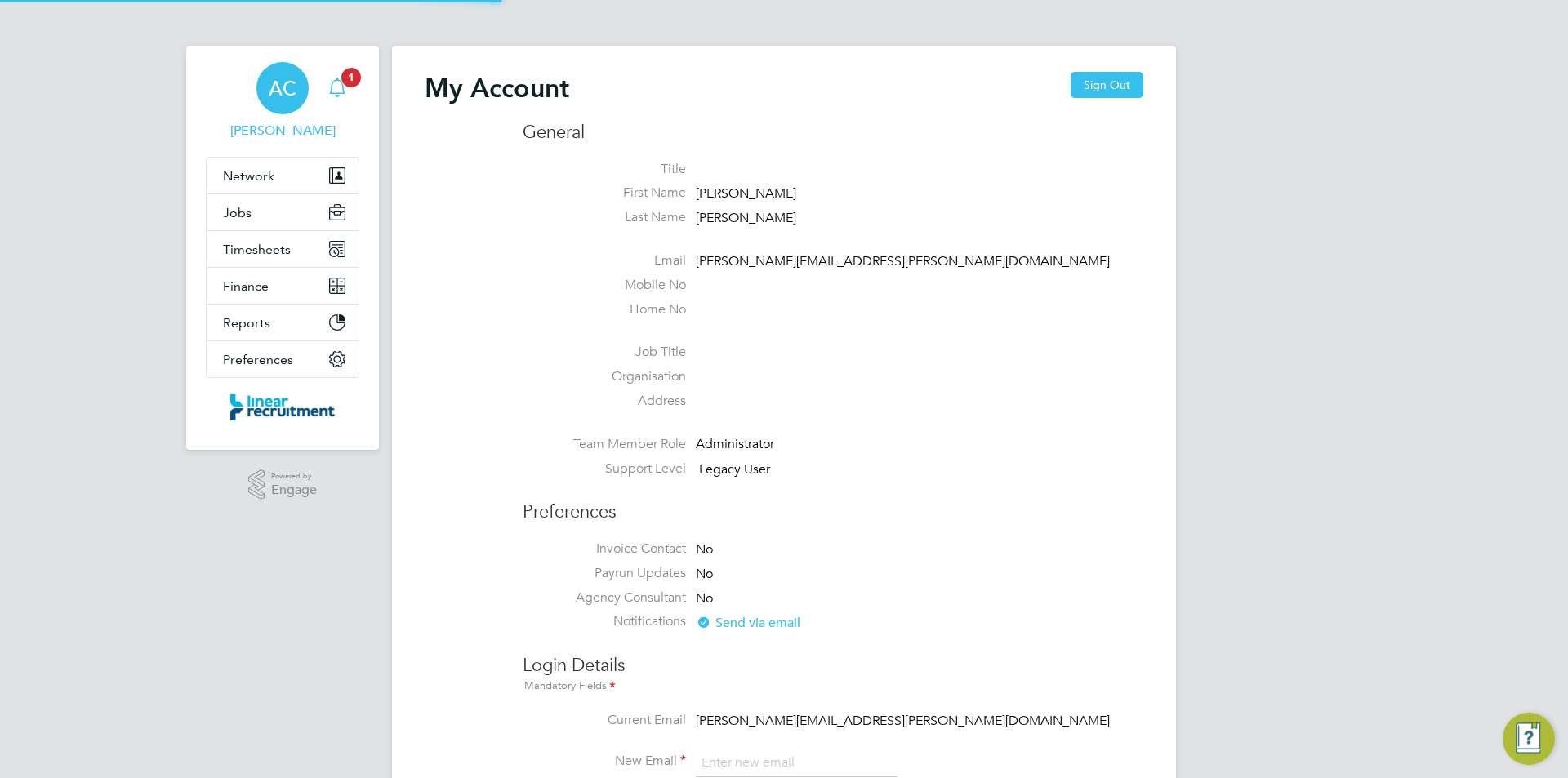
type input "anneliese.clifton@linearrecruitment.co.uk"
click at [359, 76] on span "1" at bounding box center [351, 78] width 20 height 20
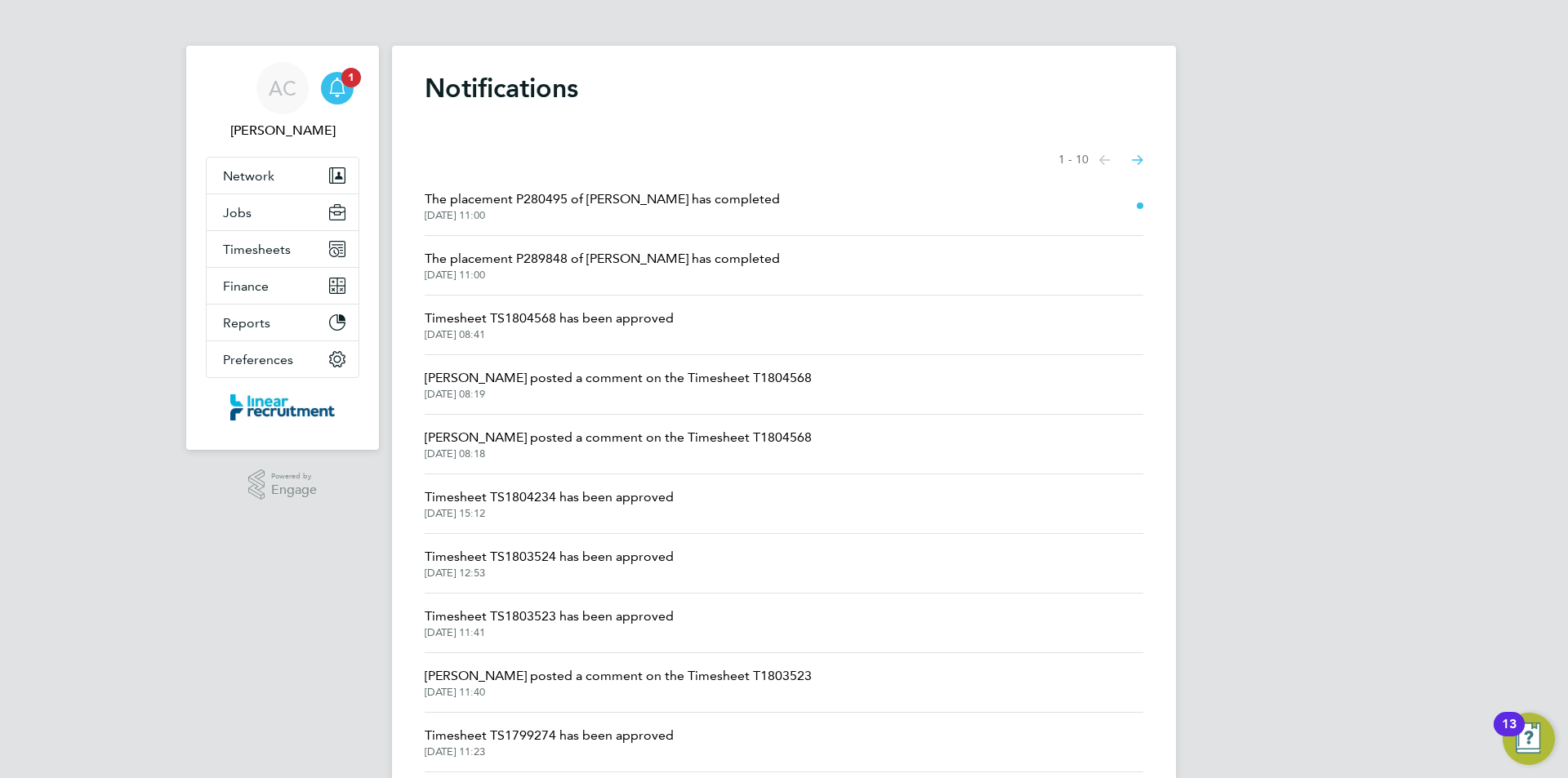
click at [612, 225] on li "The placement P280495 of Chris Thompson has completed 01 Sep 2025, 11:00" at bounding box center [784, 206] width 718 height 59
click at [281, 242] on span "Timesheets" at bounding box center [257, 249] width 68 height 16
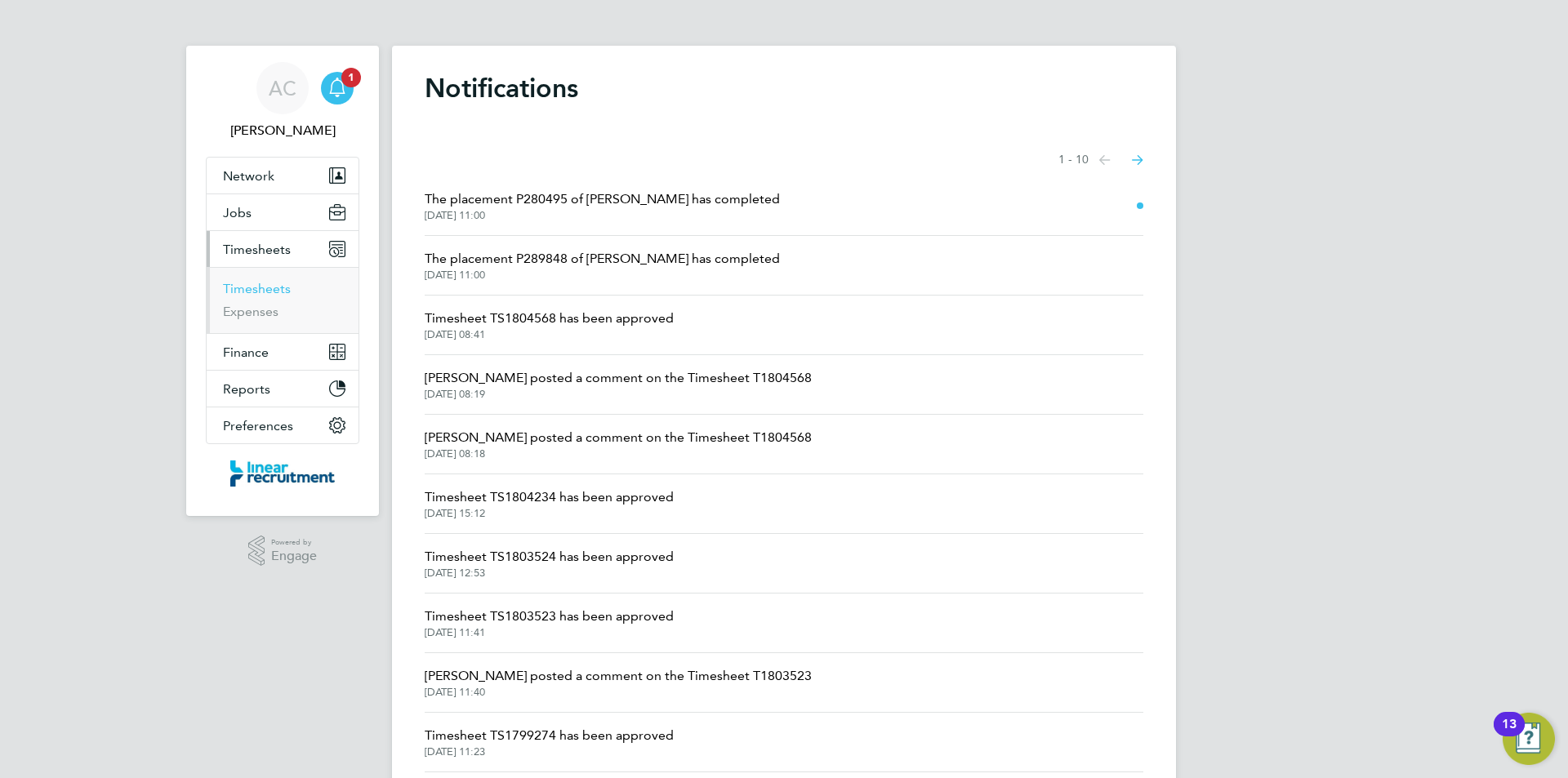
click at [278, 292] on link "Timesheets" at bounding box center [257, 288] width 68 height 16
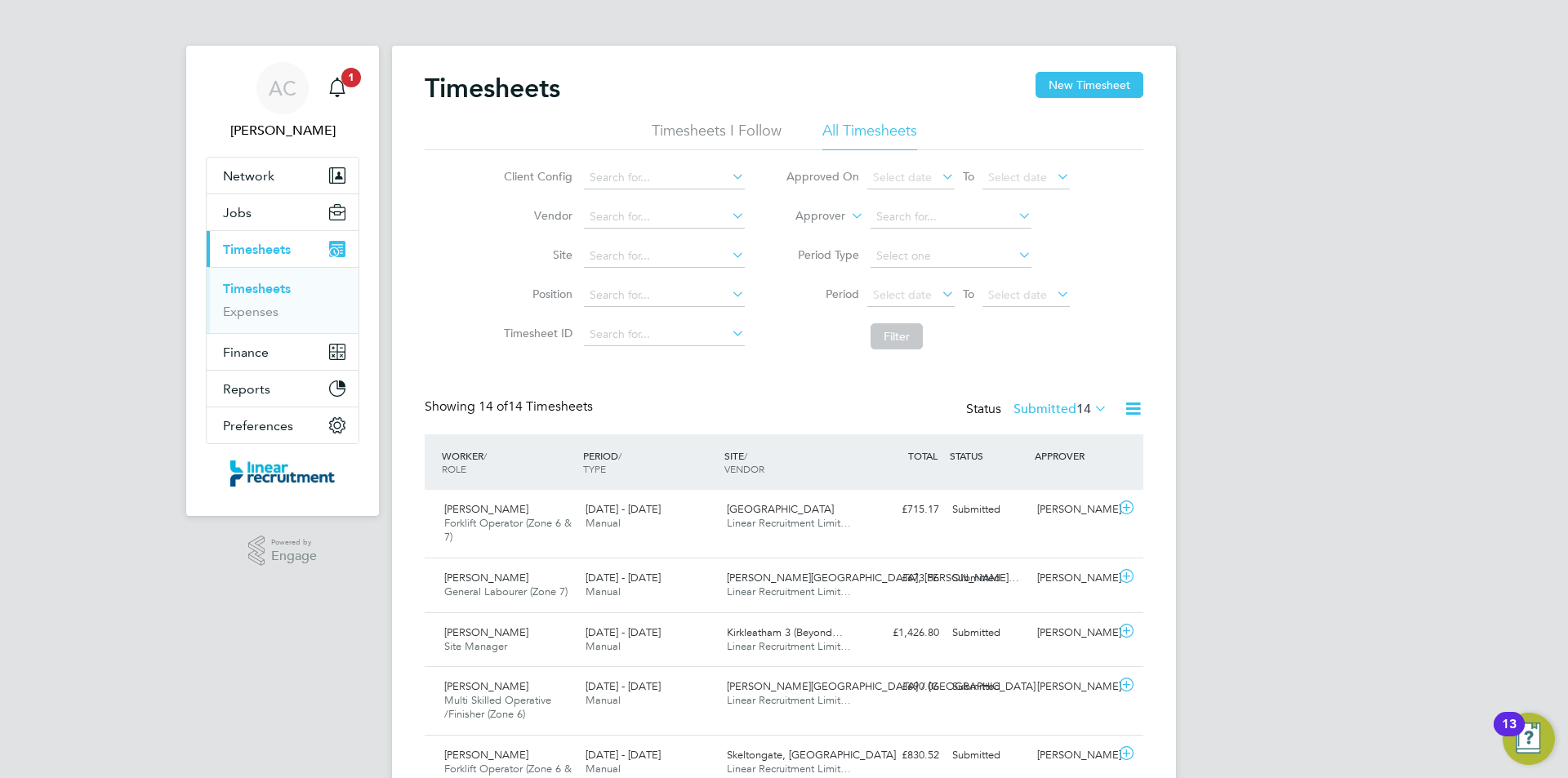
click at [1059, 411] on label "Submitted 14" at bounding box center [1060, 410] width 94 height 17
click at [1052, 507] on li "Approved" at bounding box center [1039, 507] width 75 height 23
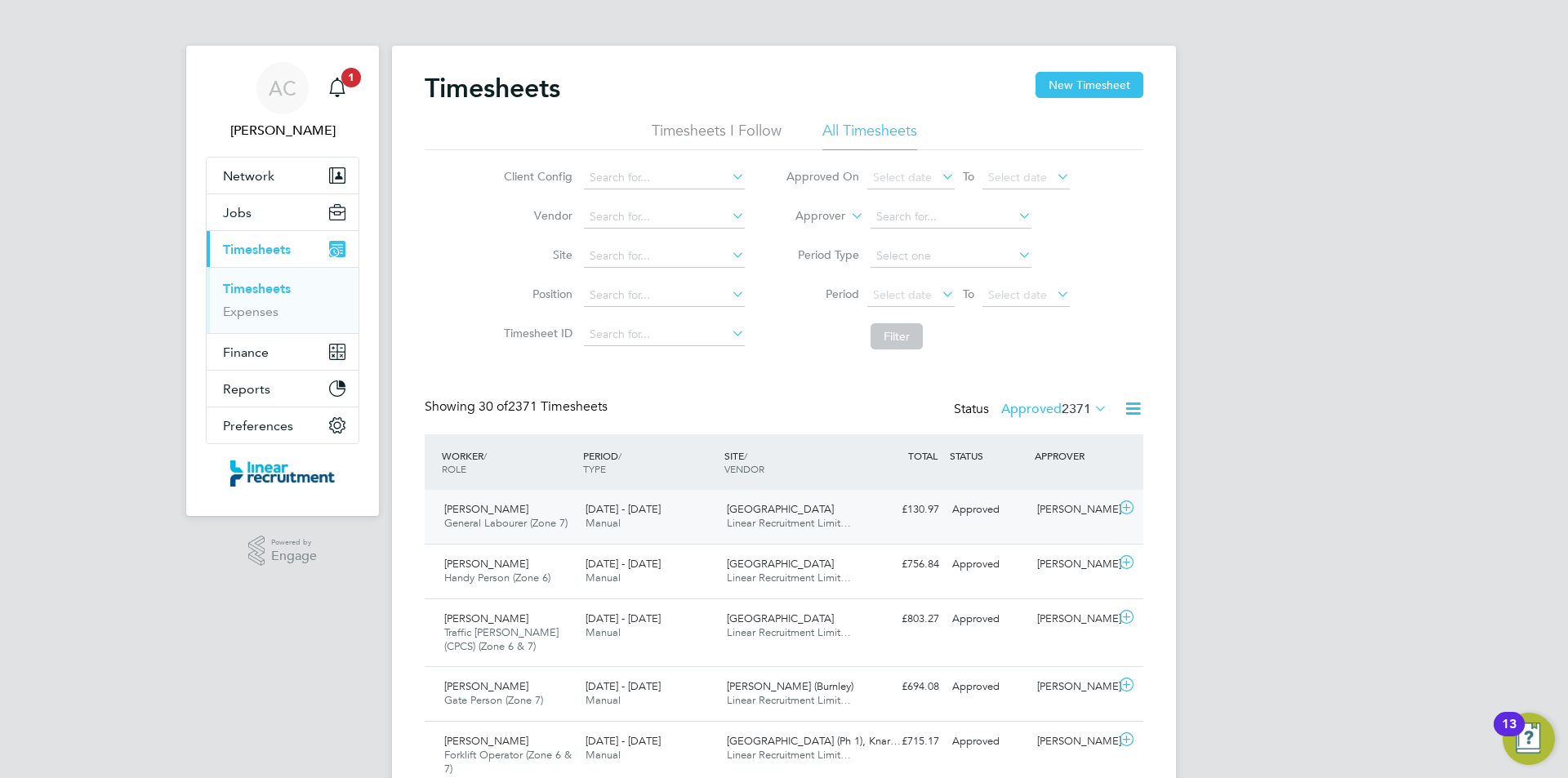
click at [616, 537] on div "25 - 31 Aug 2025 Manual" at bounding box center [649, 516] width 141 height 40
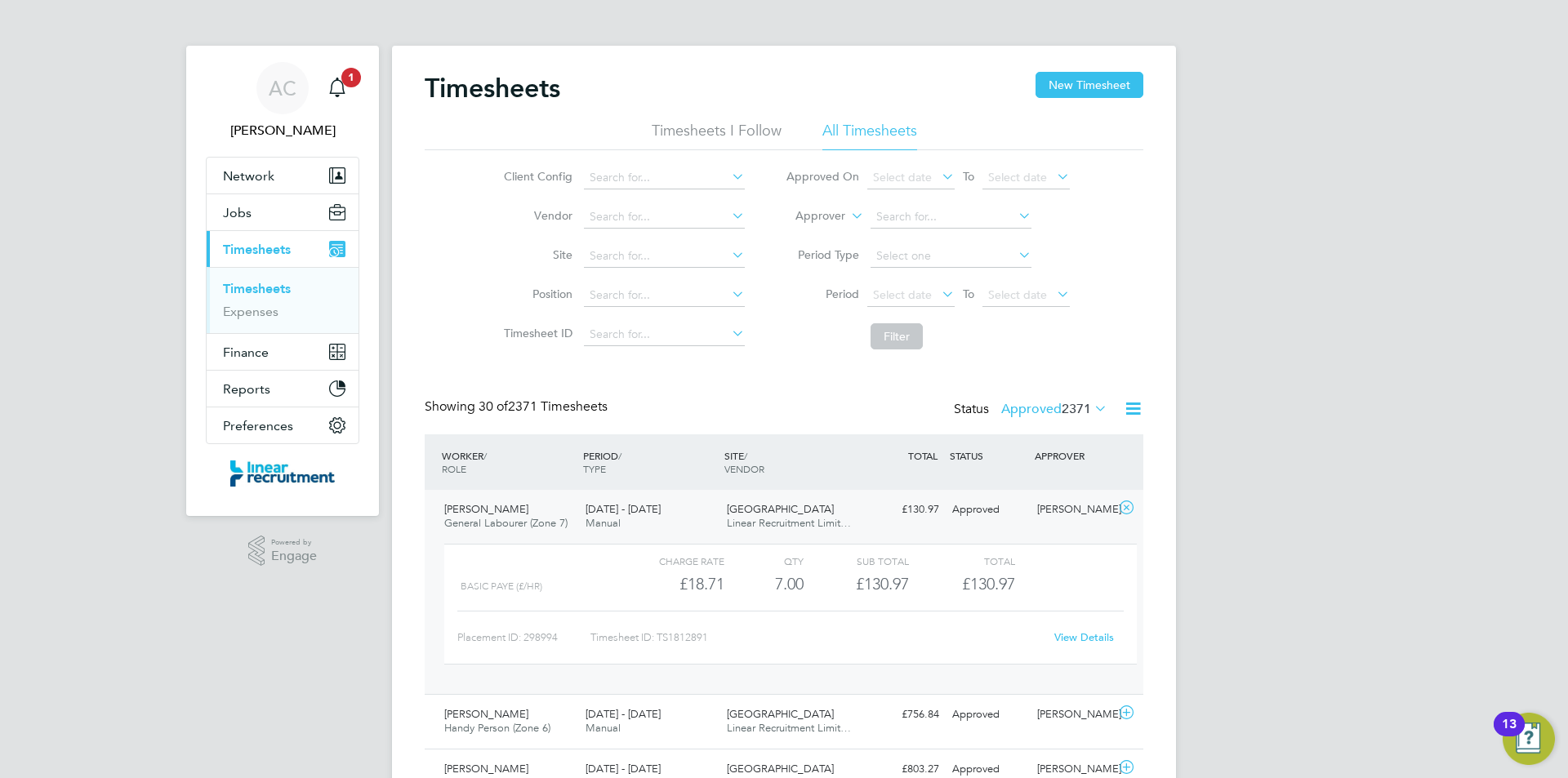
click at [1070, 643] on link "View Details" at bounding box center [1084, 637] width 59 height 14
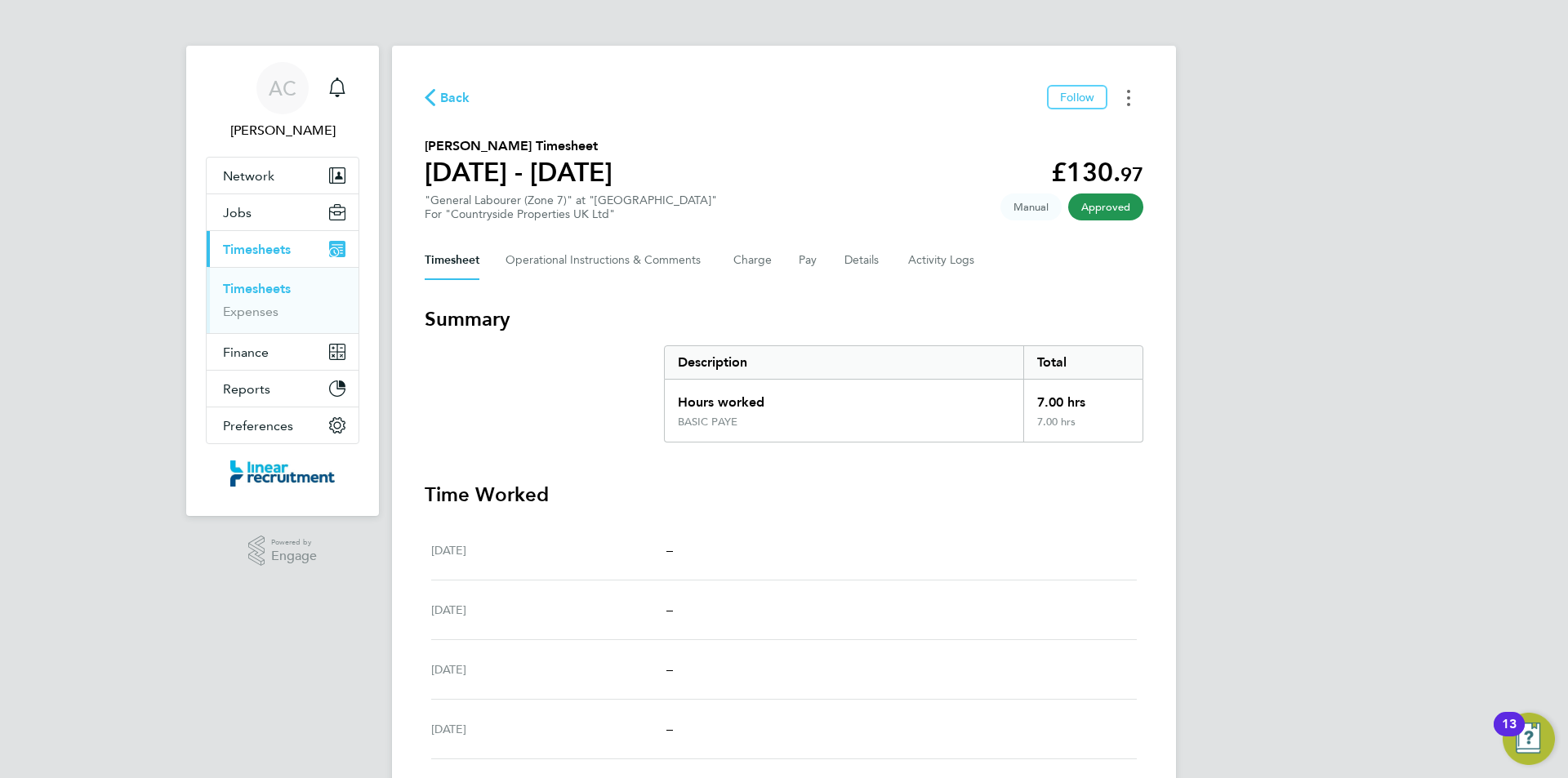
click at [1134, 93] on button "Timesheets Menu" at bounding box center [1129, 97] width 30 height 26
click at [1094, 144] on link "Download timesheet" at bounding box center [1045, 134] width 196 height 33
click at [291, 285] on link "Timesheets" at bounding box center [257, 288] width 68 height 16
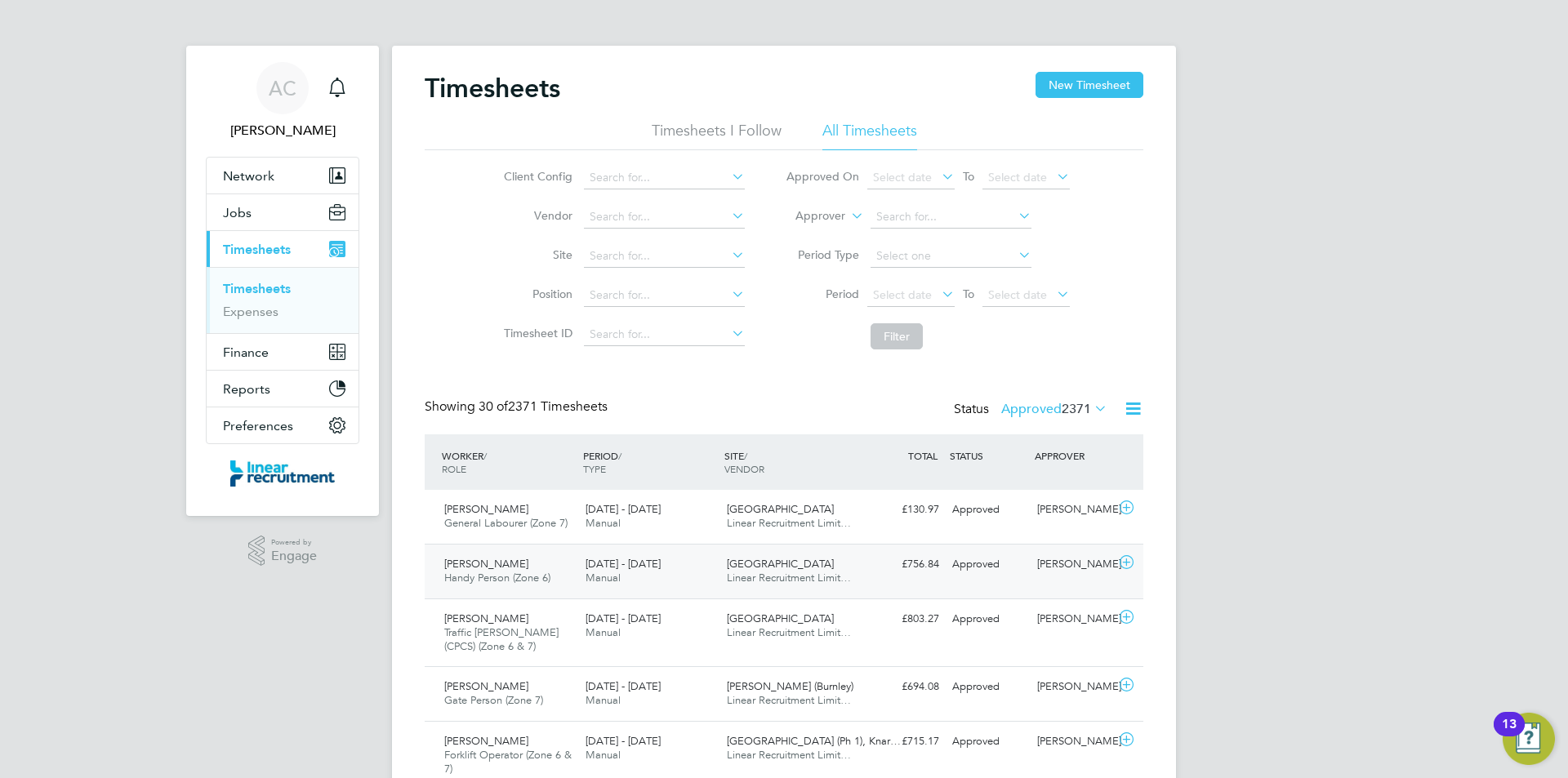
click at [574, 575] on div "Neil Rudd Handy Person (Zone 6) 25 - 31 Aug 2025" at bounding box center [508, 571] width 141 height 40
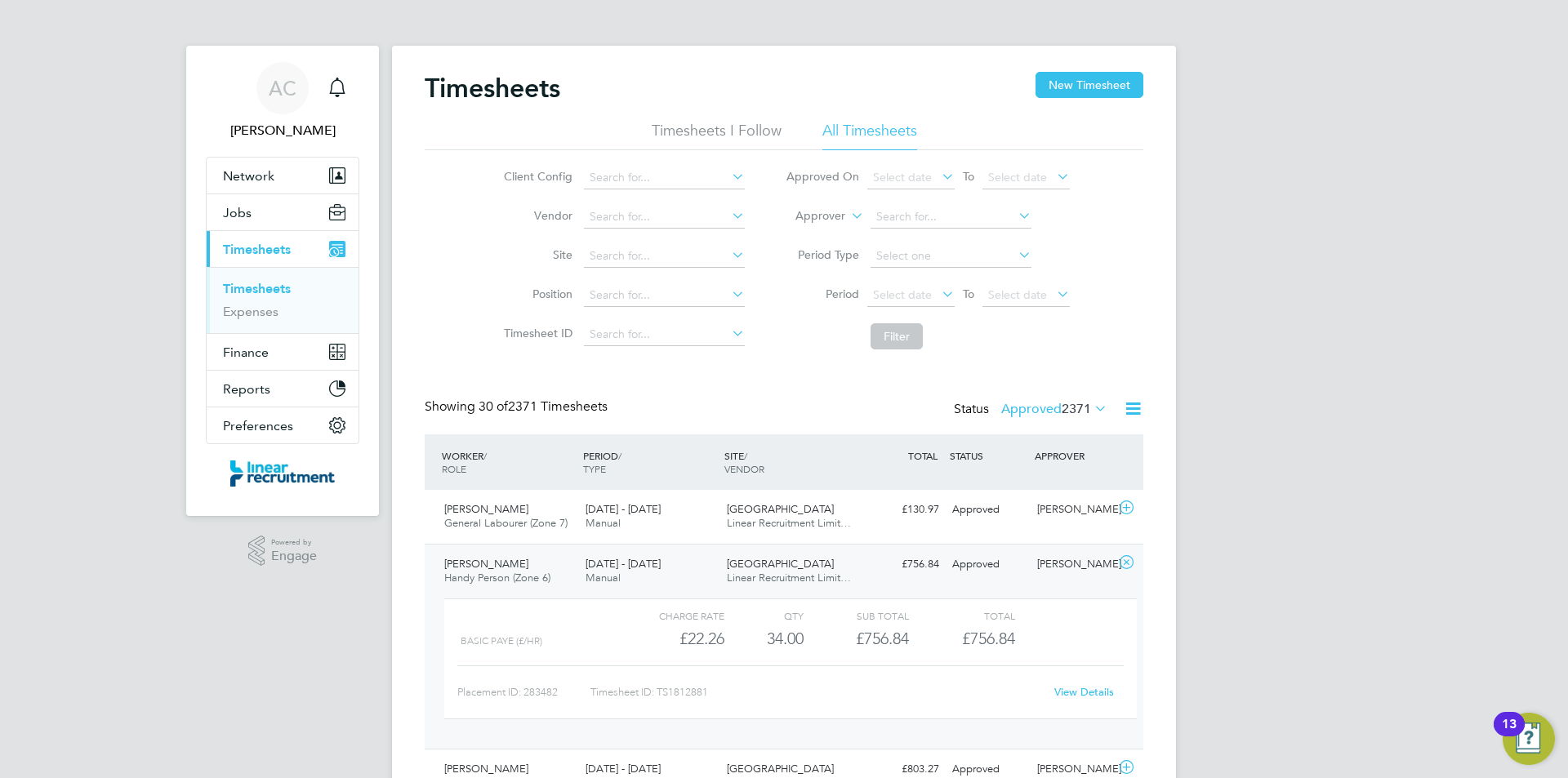
click at [1086, 682] on div "View Details" at bounding box center [1083, 693] width 80 height 26
click at [1089, 691] on link "View Details" at bounding box center [1084, 692] width 59 height 14
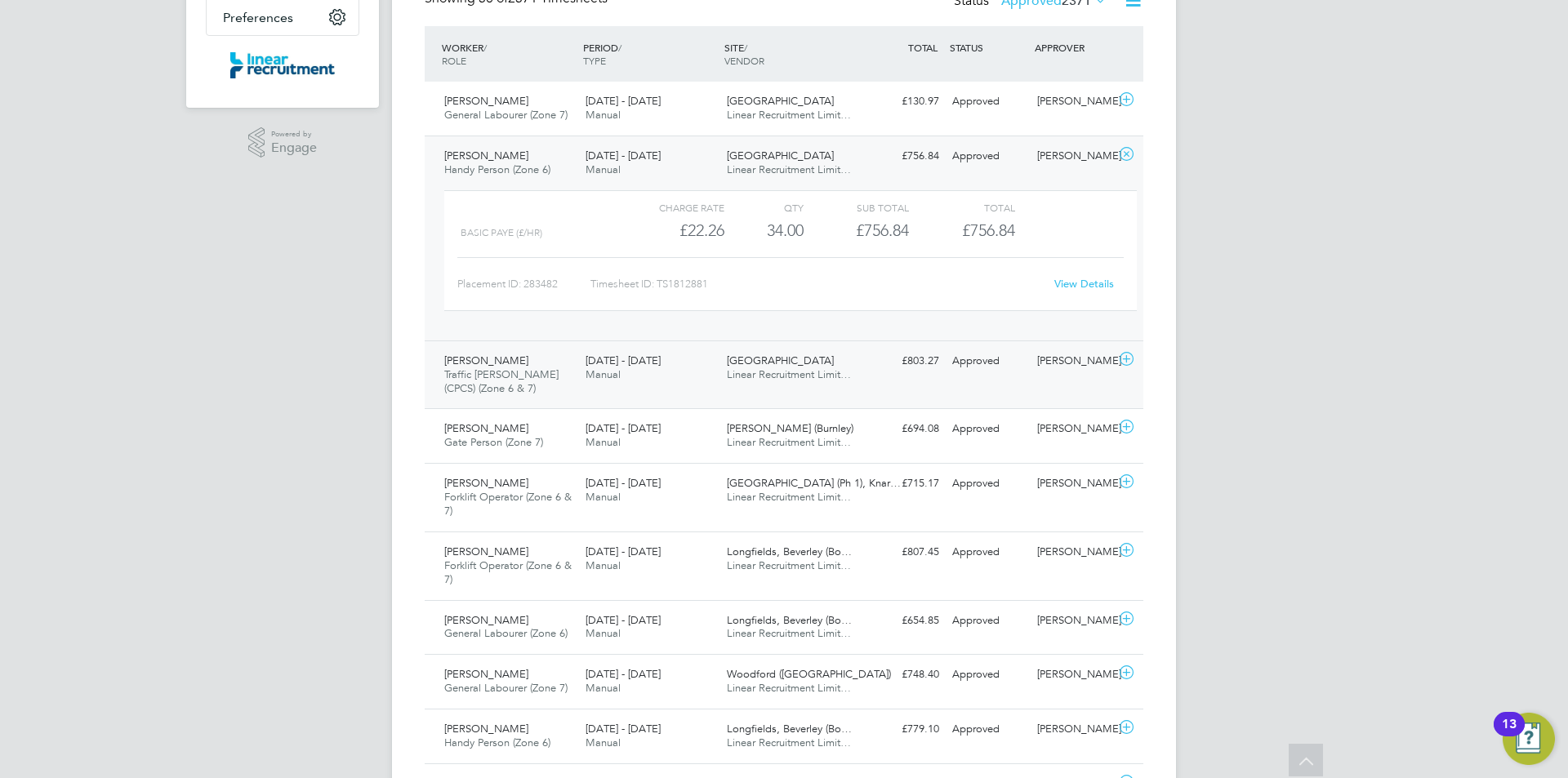
click at [493, 402] on div "Alfie Jones Traffic Marshall (CPCS) (Zone 6 & 7) 25 - 31 Aug 2025" at bounding box center [508, 375] width 141 height 55
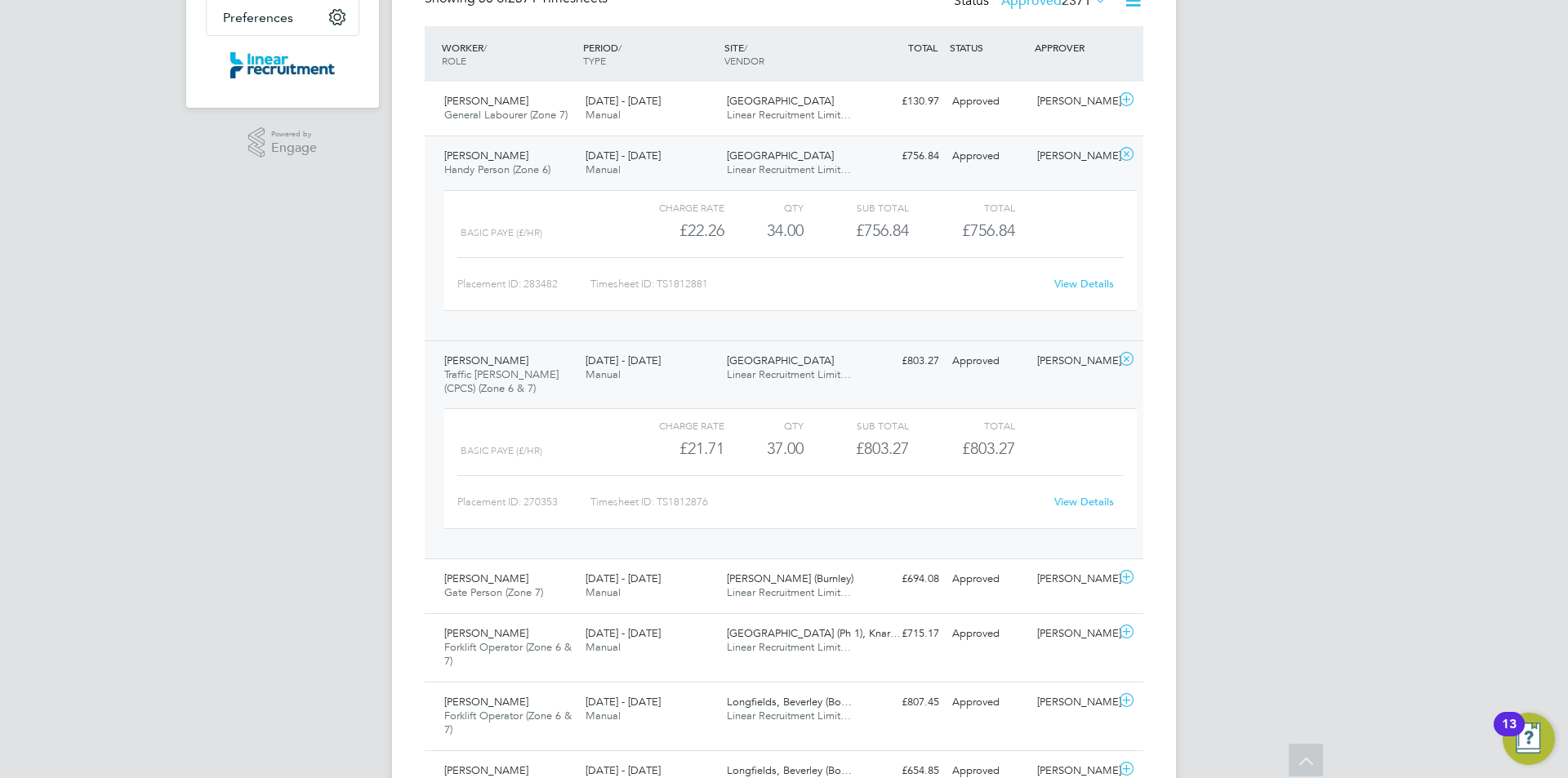
click at [1075, 499] on link "View Details" at bounding box center [1084, 501] width 59 height 14
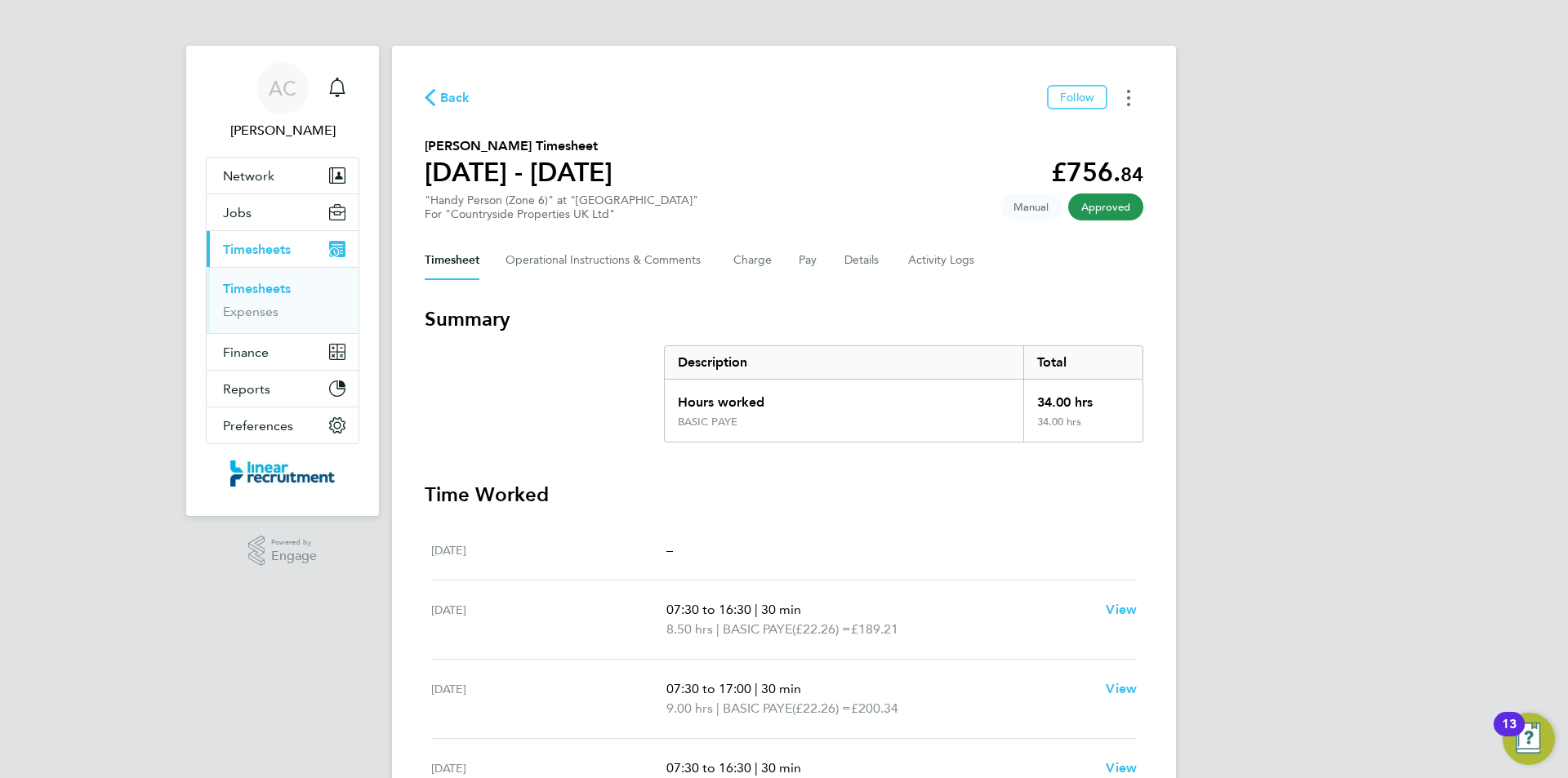
click at [1134, 97] on button "Timesheets Menu" at bounding box center [1129, 97] width 30 height 26
click at [1063, 127] on link "Download timesheet" at bounding box center [1045, 134] width 196 height 33
